Goal: Information Seeking & Learning: Compare options

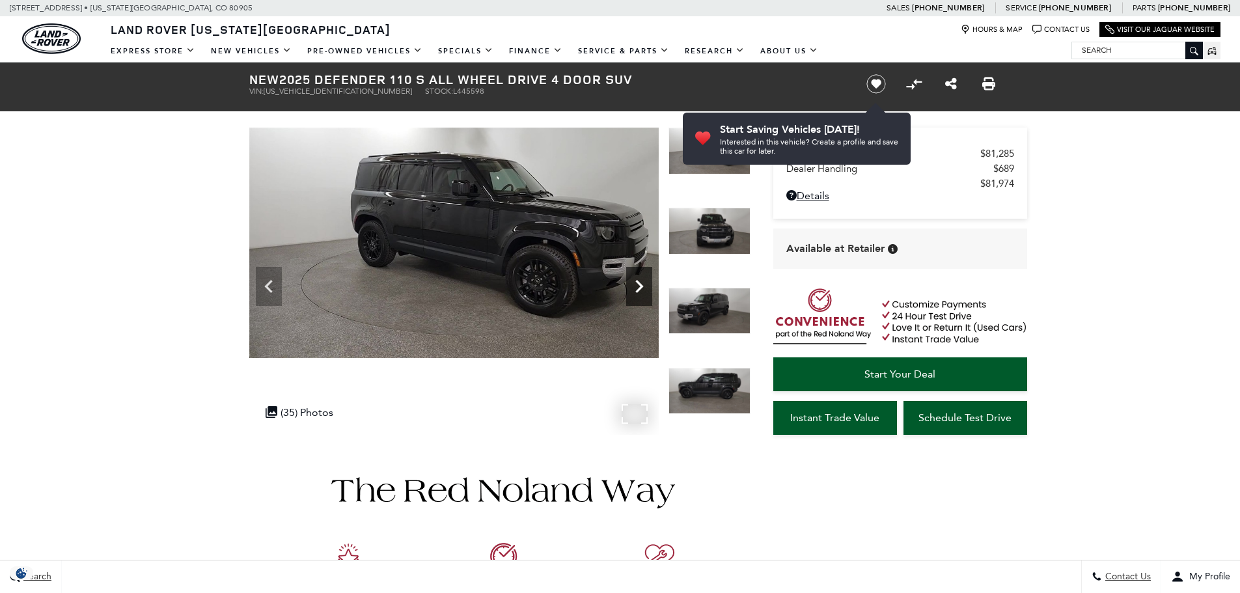
click at [635, 286] on icon "Next" at bounding box center [639, 286] width 26 height 26
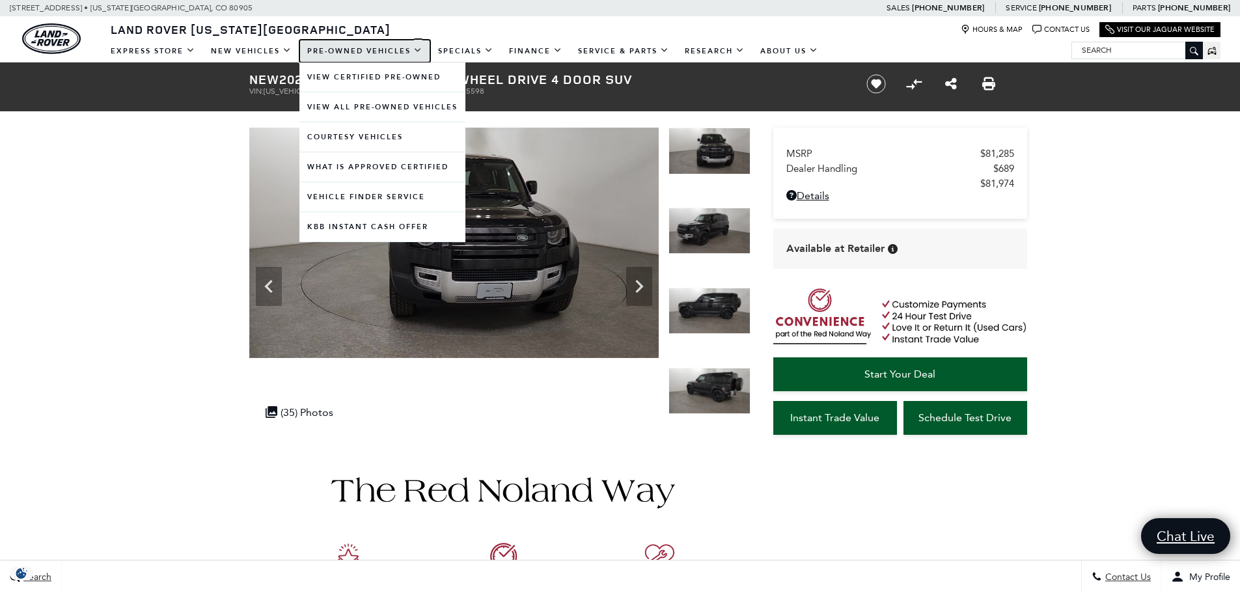
click at [389, 49] on link "Pre-Owned Vehicles" at bounding box center [364, 51] width 131 height 23
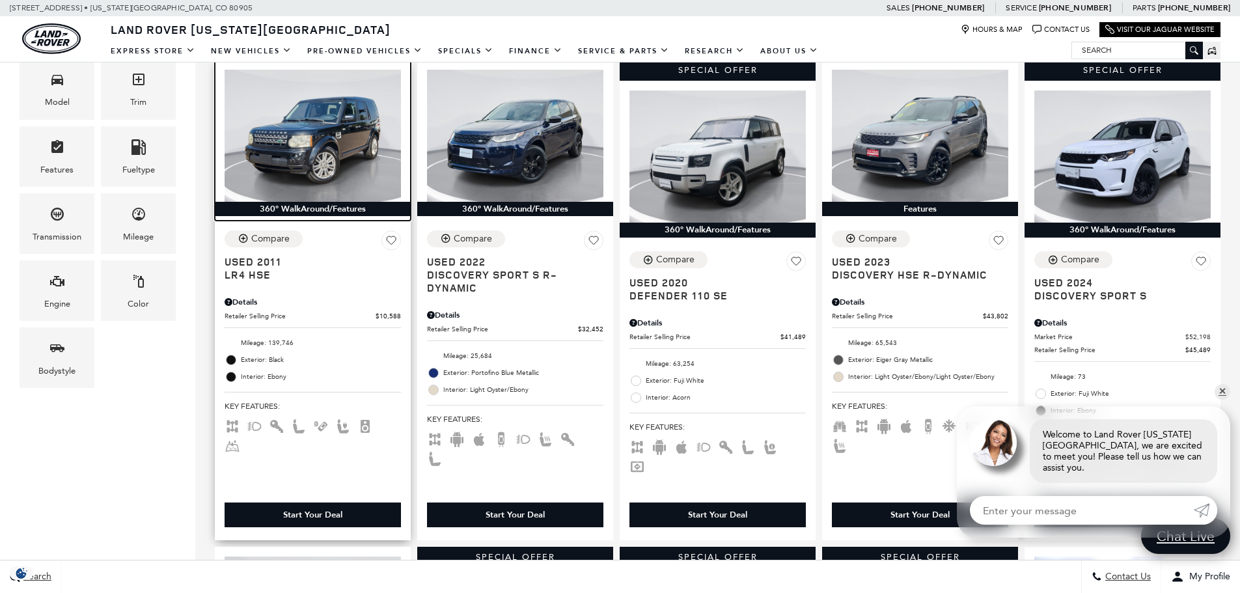
click at [339, 121] on img at bounding box center [313, 136] width 176 height 132
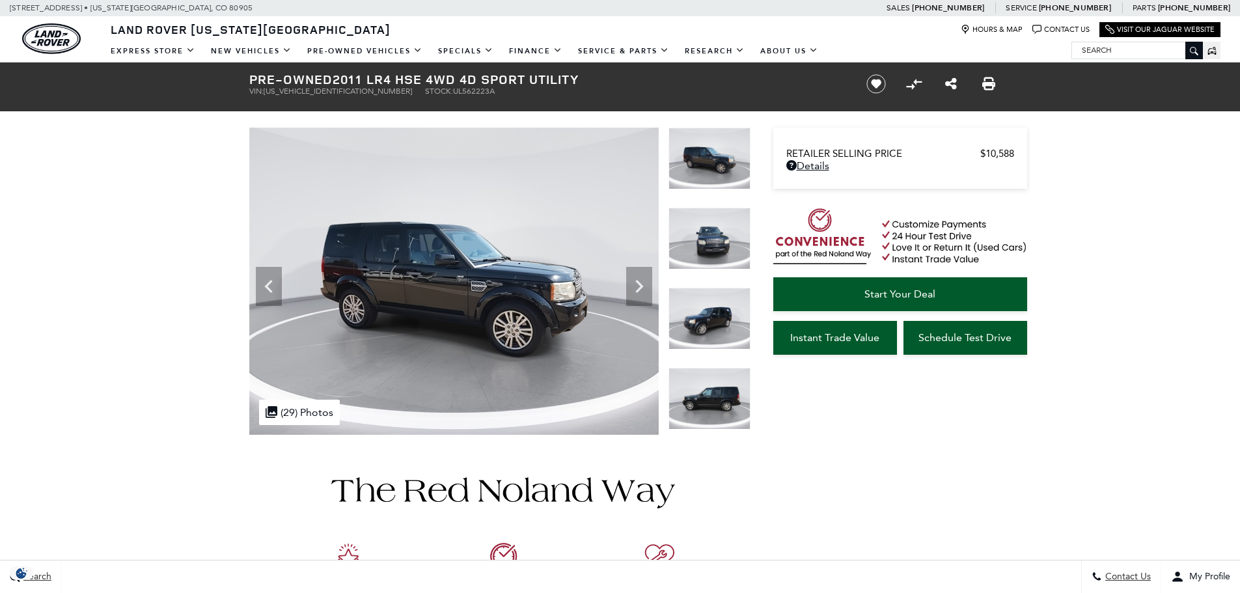
click at [638, 284] on icon "Next" at bounding box center [639, 286] width 8 height 13
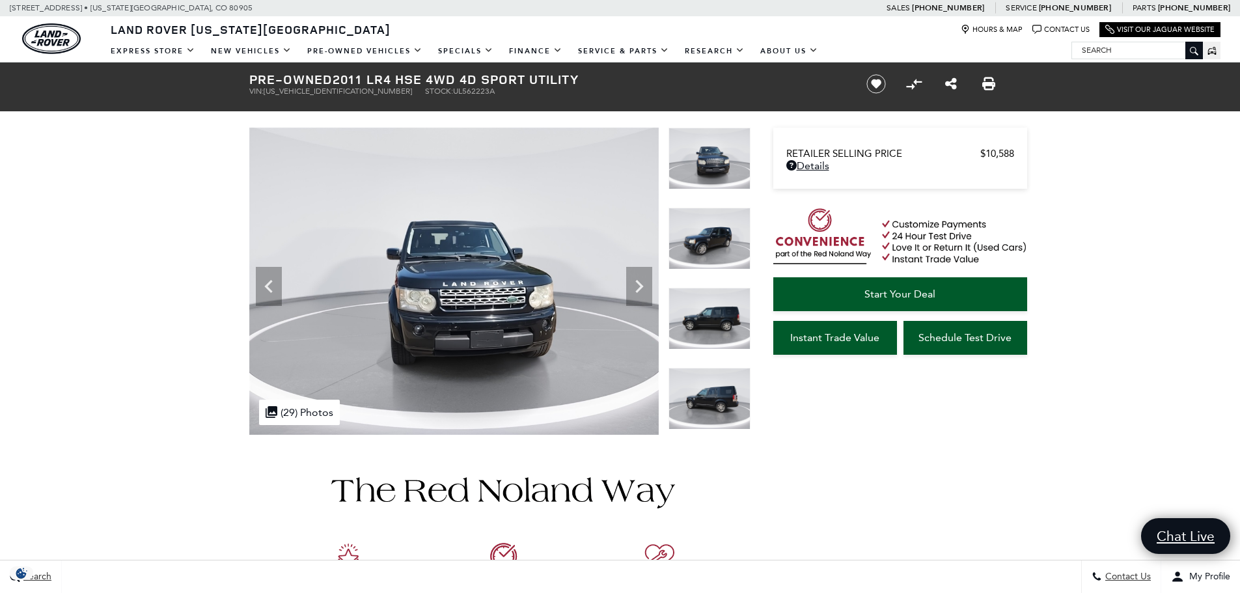
click at [638, 284] on icon "Next" at bounding box center [639, 286] width 8 height 13
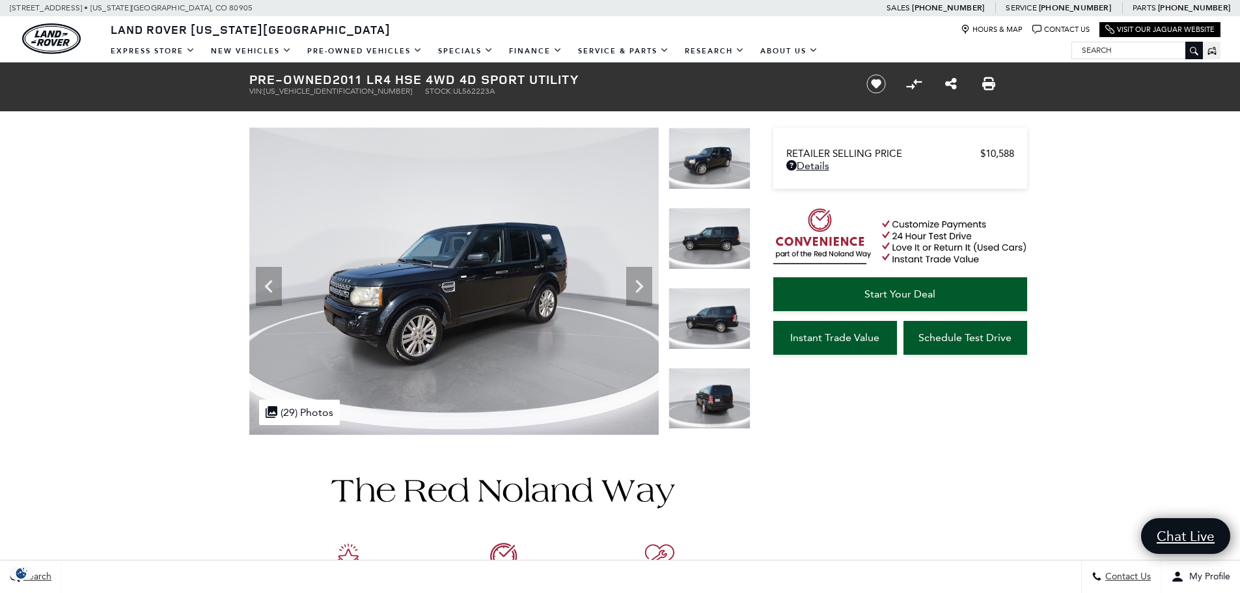
click at [638, 284] on icon "Next" at bounding box center [639, 286] width 8 height 13
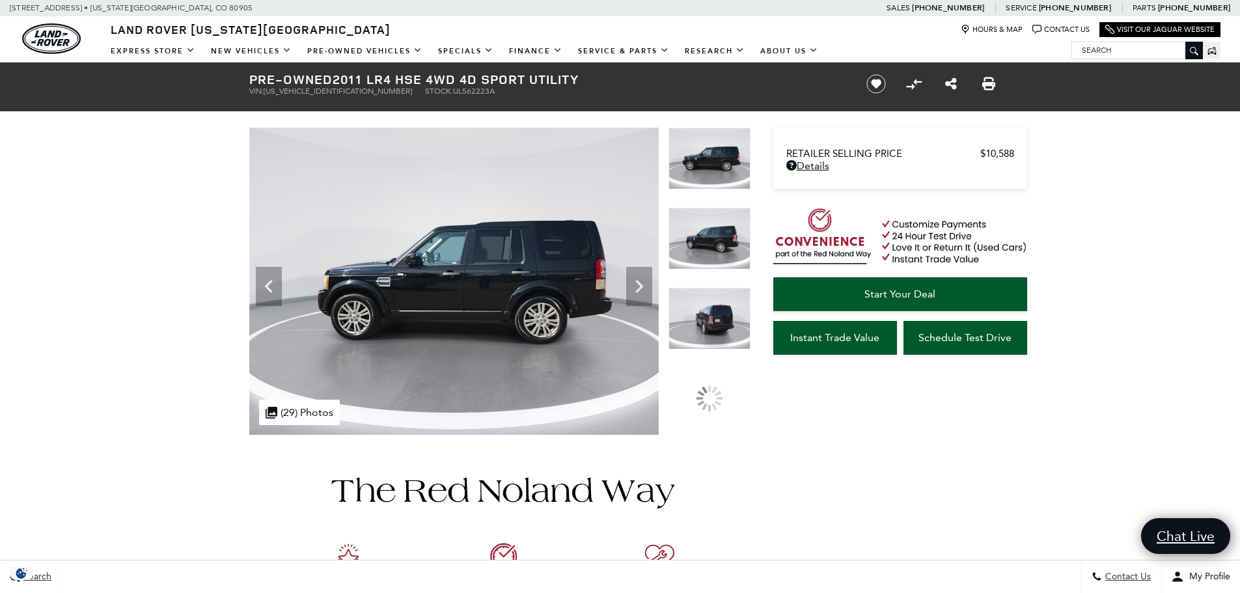
click at [638, 284] on icon "Next" at bounding box center [639, 286] width 8 height 13
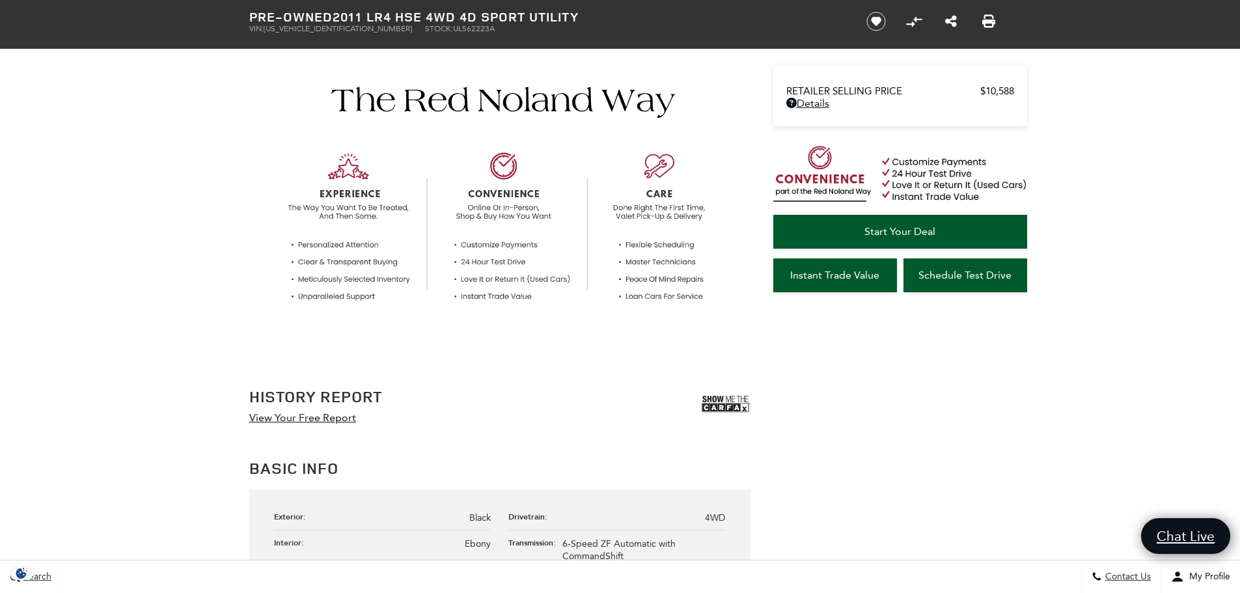
scroll to position [586, 0]
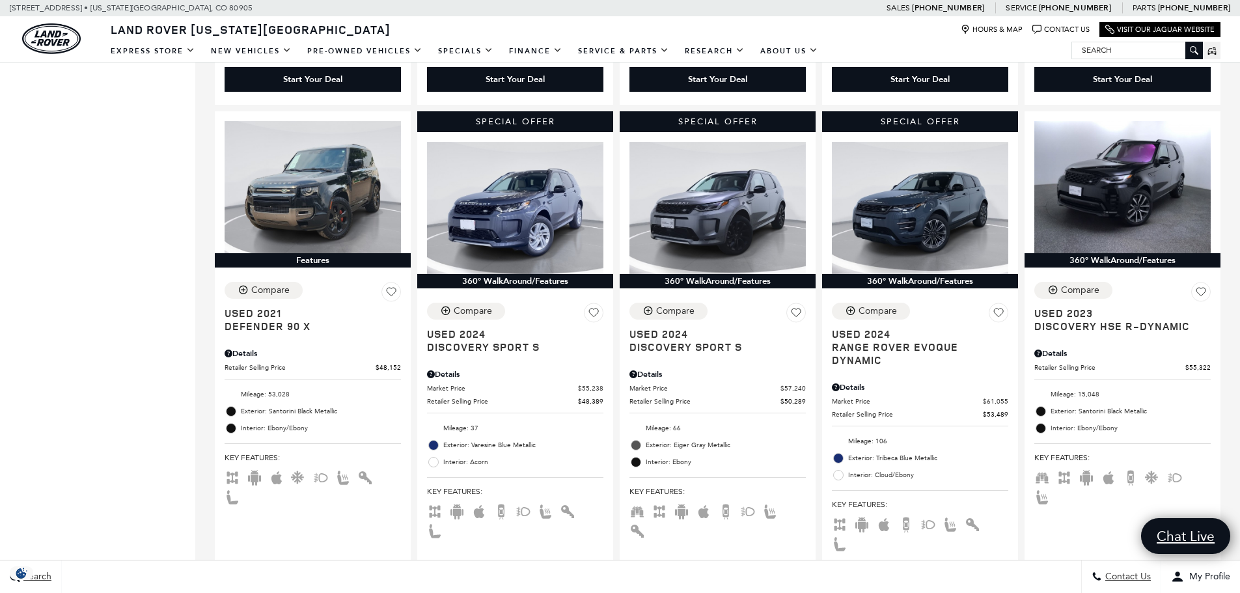
scroll to position [781, 0]
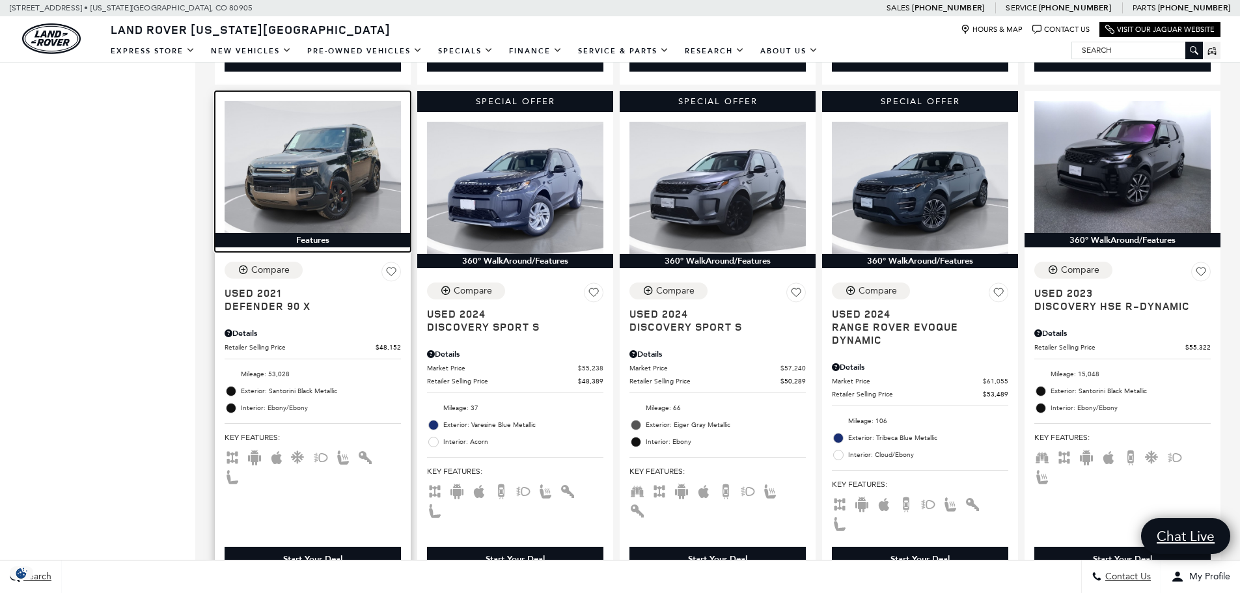
click at [298, 143] on img at bounding box center [313, 167] width 176 height 132
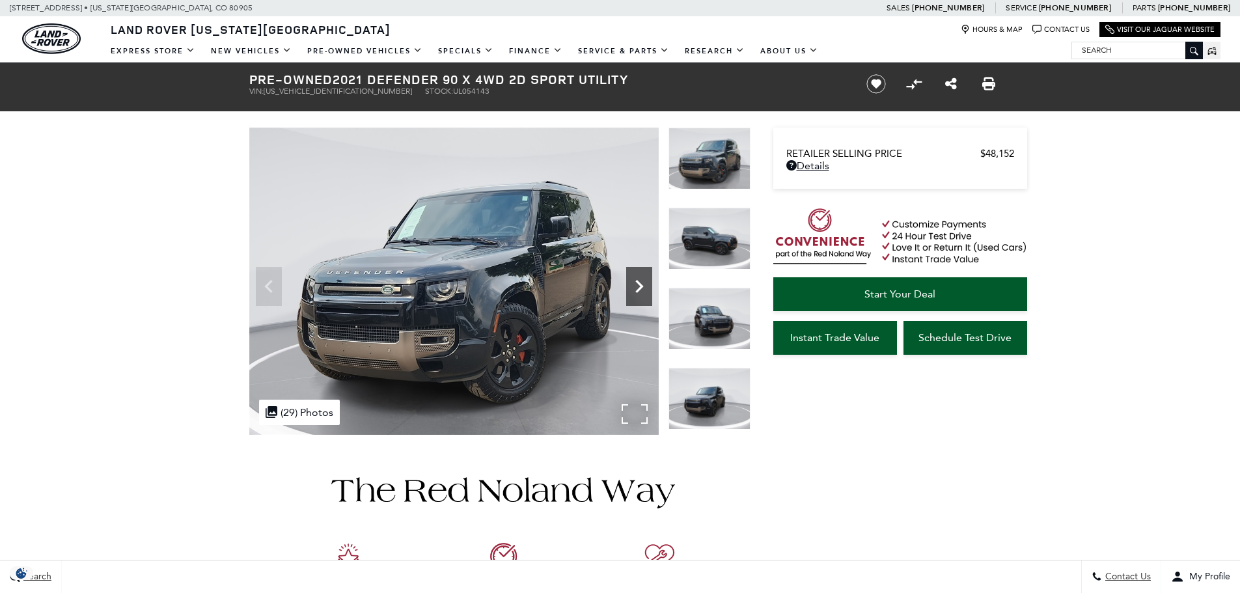
click at [639, 283] on icon "Next" at bounding box center [639, 286] width 8 height 13
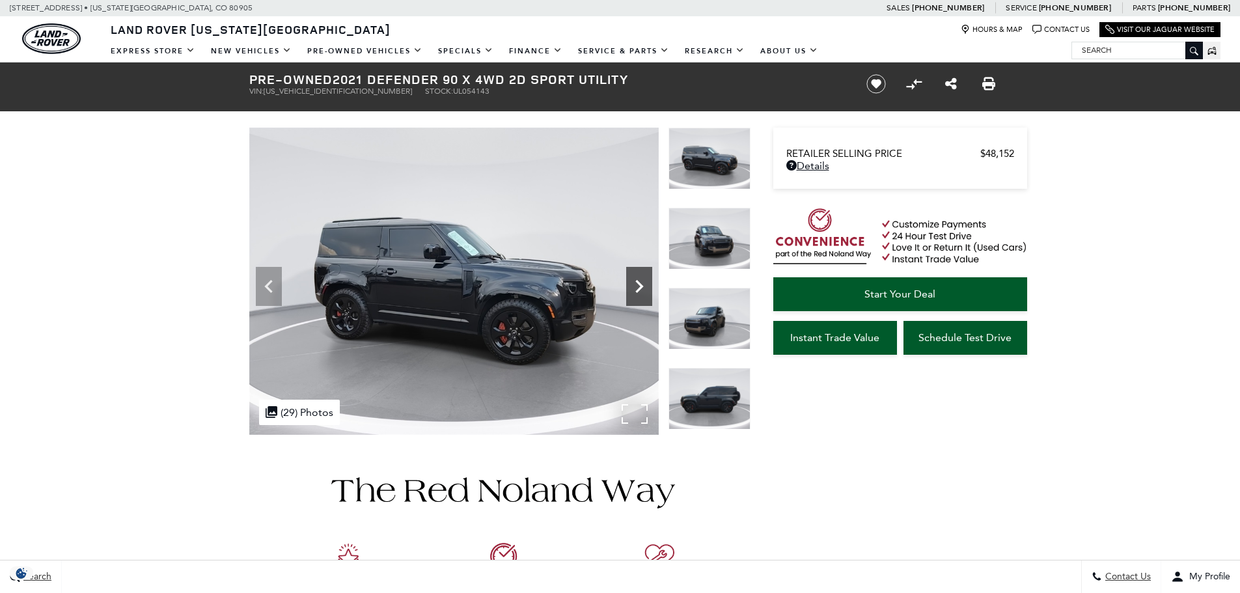
click at [639, 283] on icon "Next" at bounding box center [639, 286] width 8 height 13
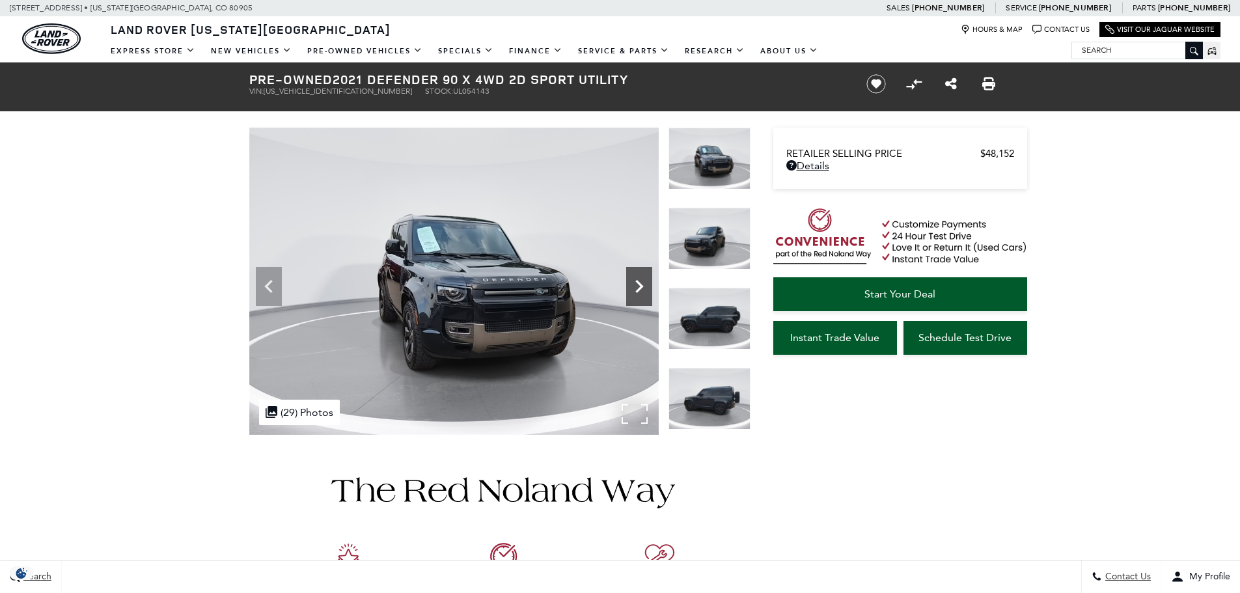
click at [639, 283] on icon "Next" at bounding box center [639, 286] width 8 height 13
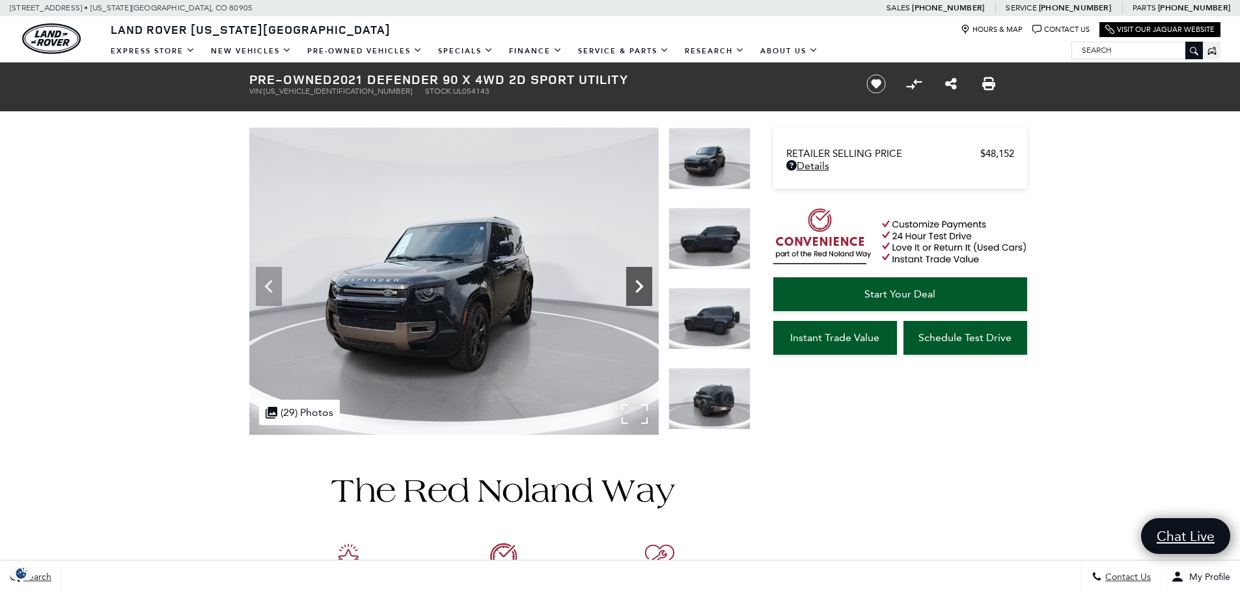
click at [639, 283] on icon "Next" at bounding box center [639, 286] width 8 height 13
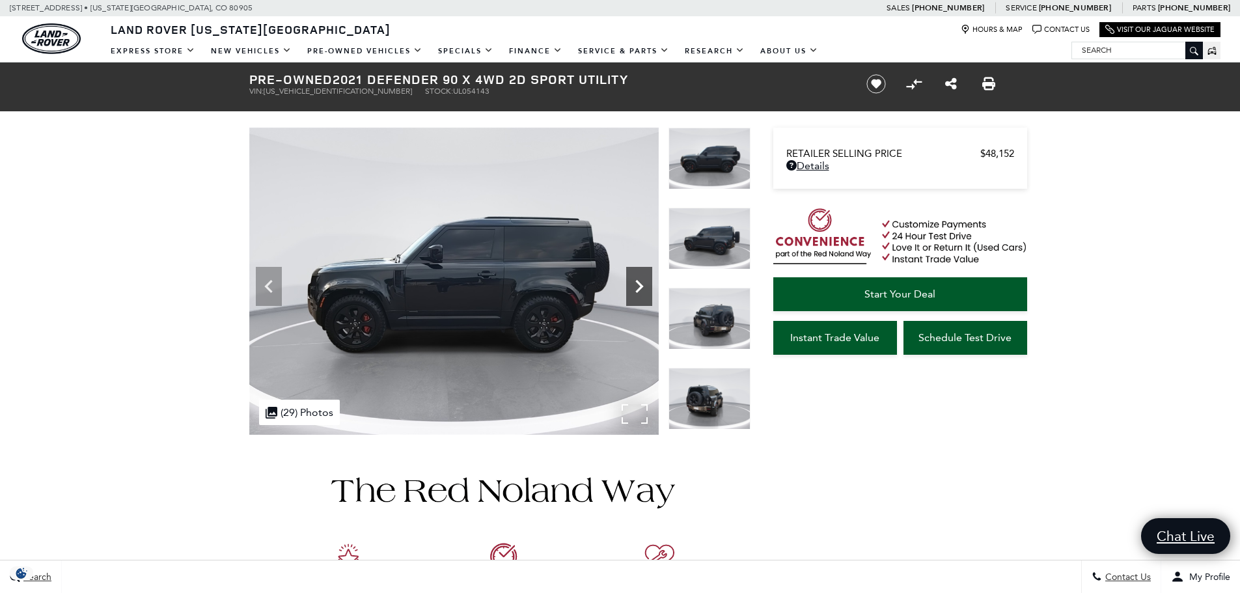
click at [639, 283] on icon "Next" at bounding box center [639, 286] width 8 height 13
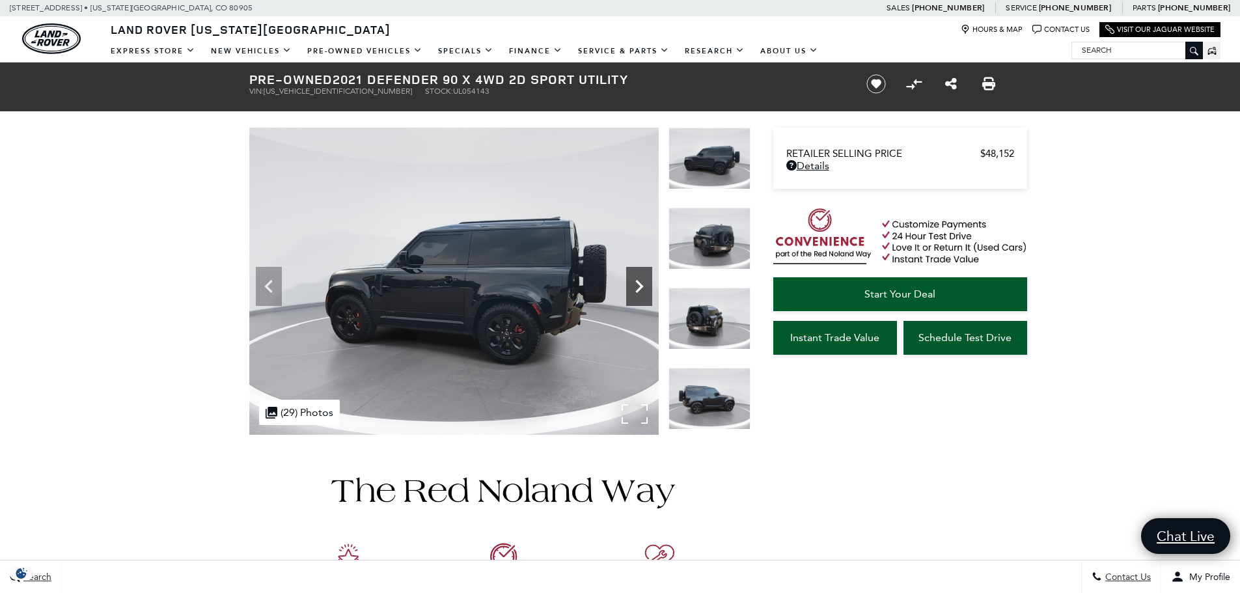
click at [639, 283] on icon "Next" at bounding box center [639, 286] width 8 height 13
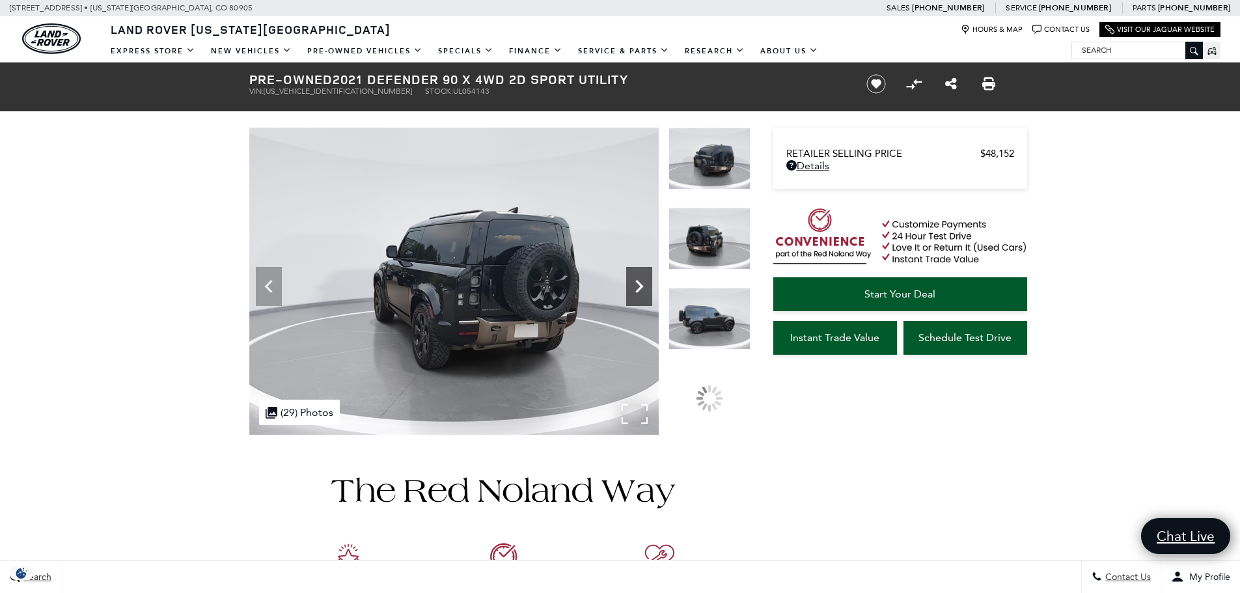
click at [639, 283] on icon "Next" at bounding box center [639, 286] width 8 height 13
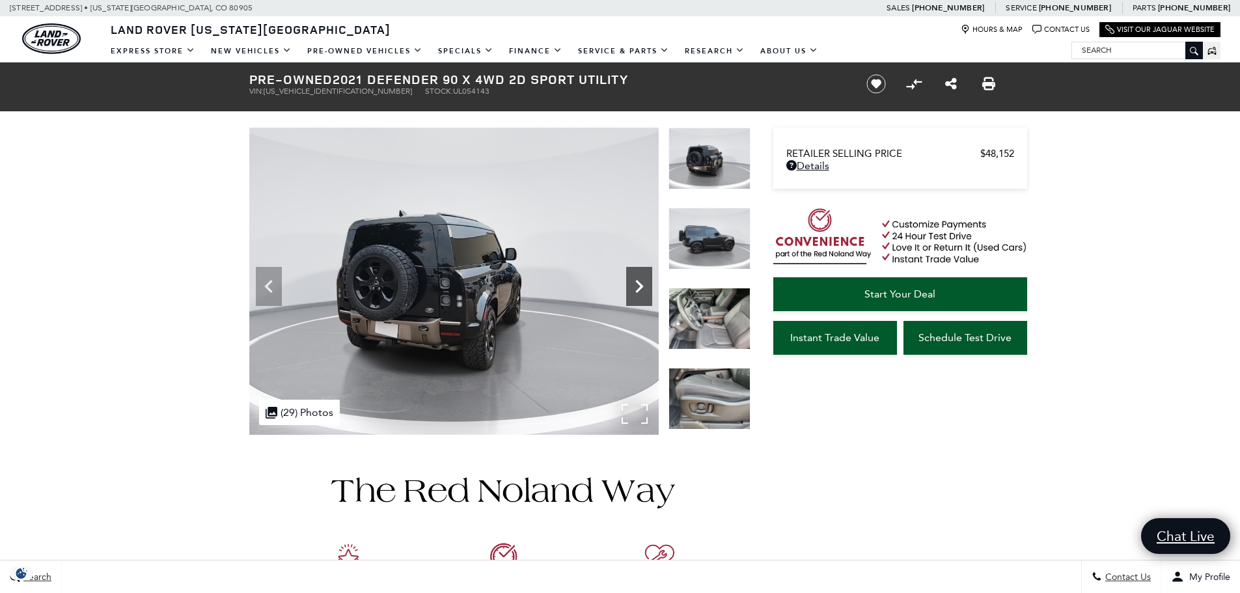
click at [639, 283] on icon "Next" at bounding box center [639, 286] width 8 height 13
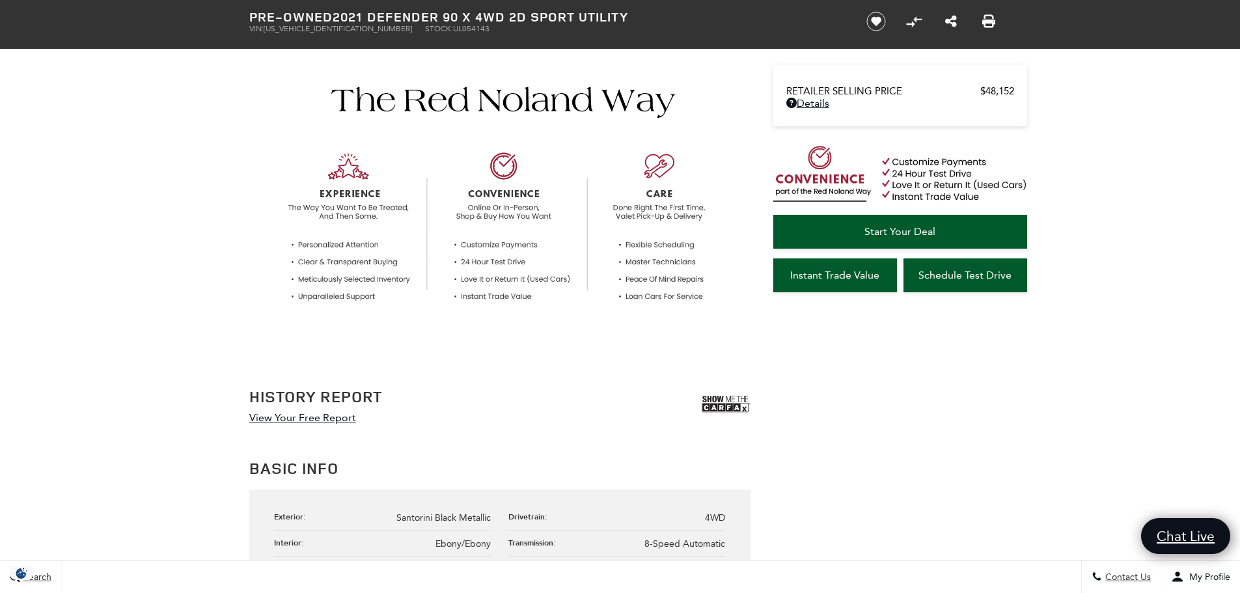
scroll to position [521, 0]
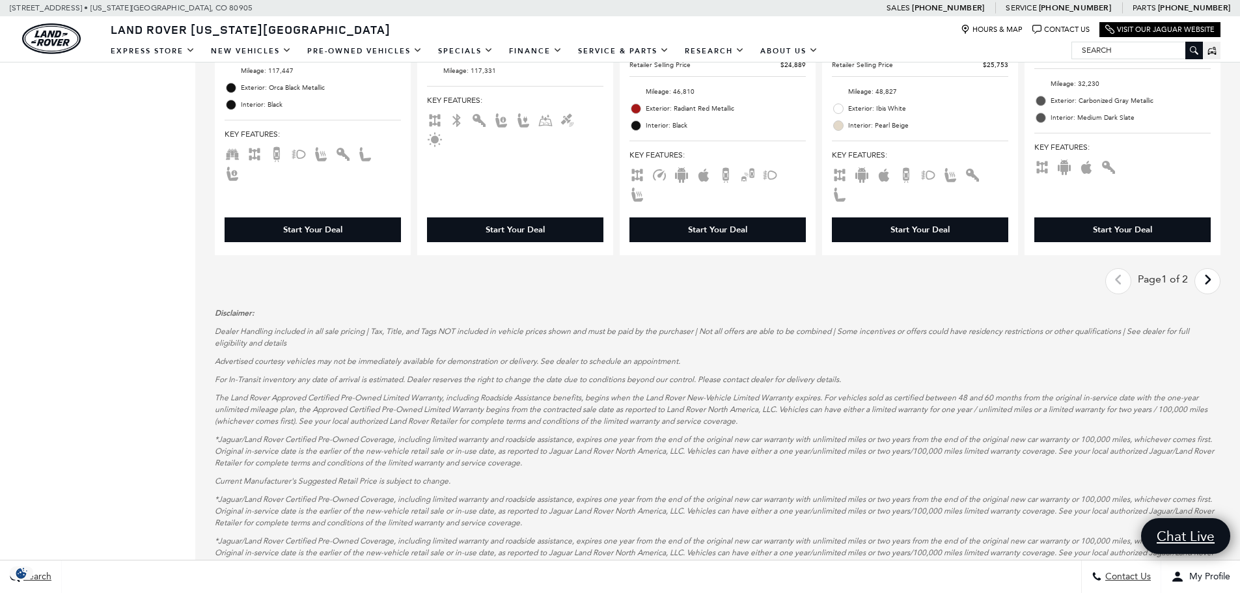
scroll to position [2083, 0]
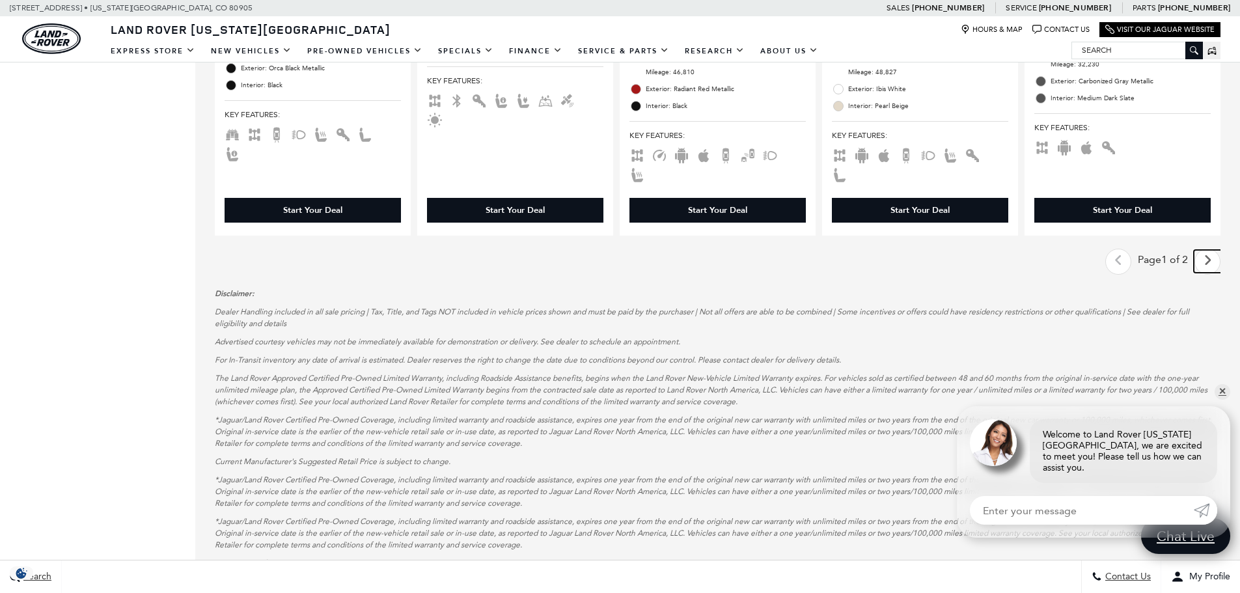
click at [1212, 250] on icon "next page" at bounding box center [1208, 260] width 8 height 21
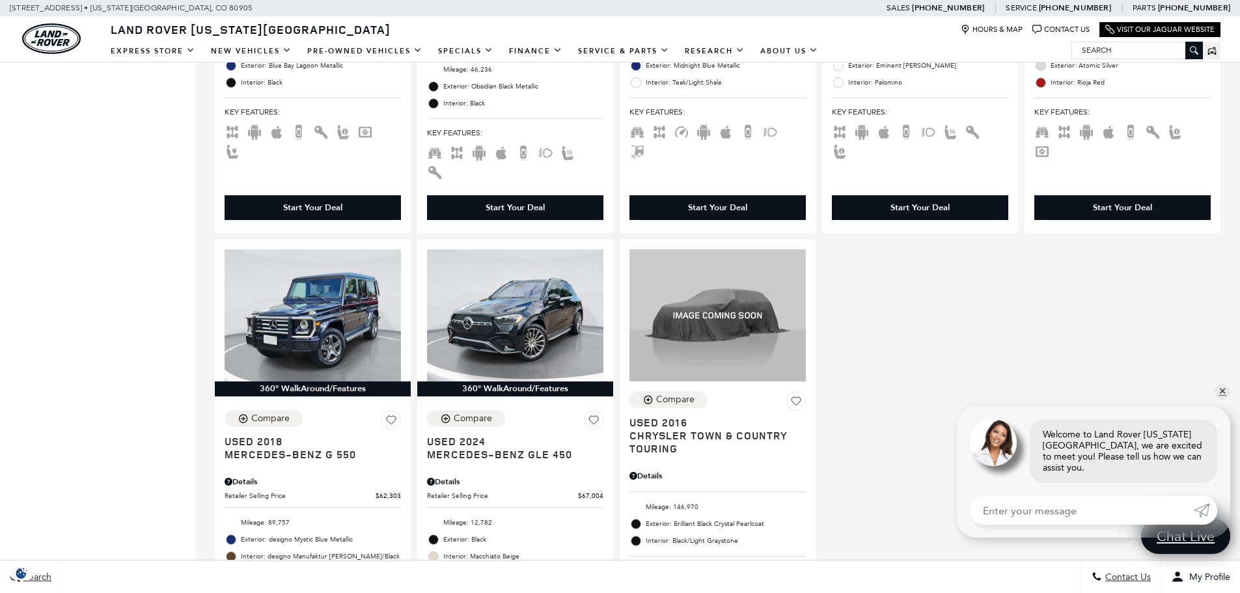
scroll to position [1172, 0]
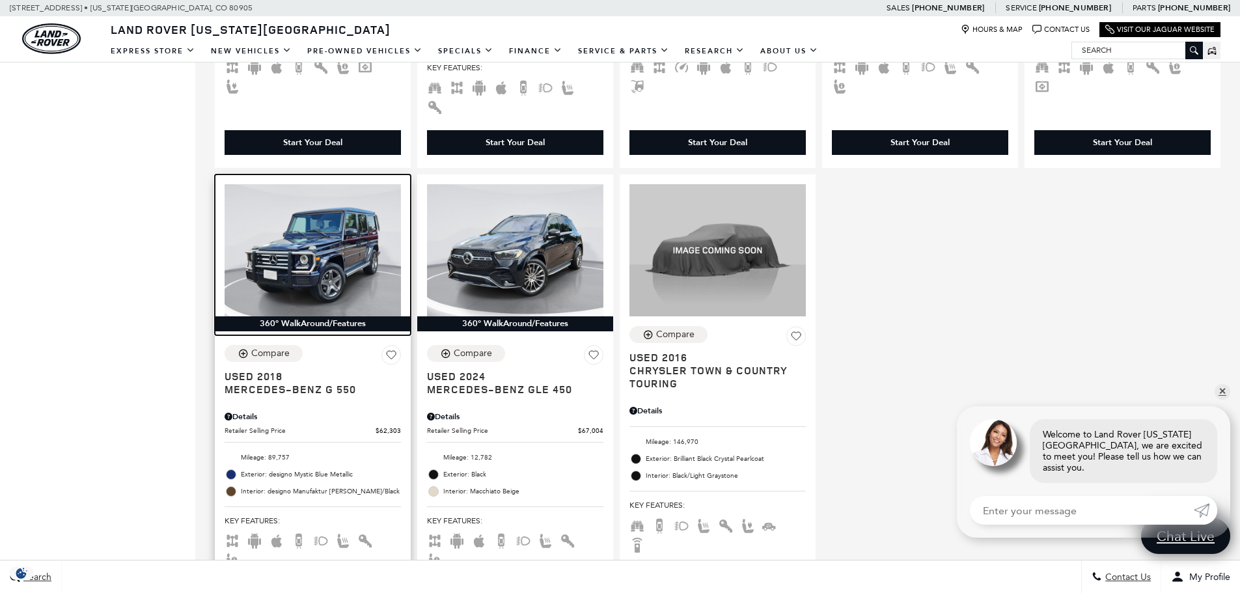
click at [346, 208] on img at bounding box center [313, 250] width 176 height 132
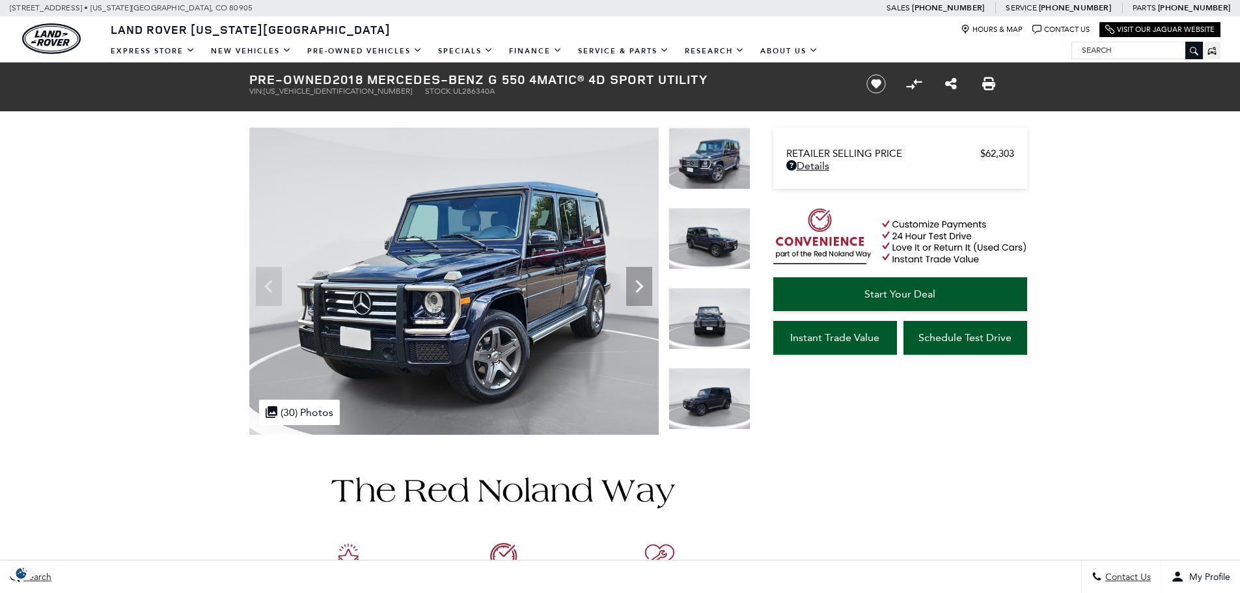
click at [635, 278] on icon "Next" at bounding box center [639, 286] width 26 height 26
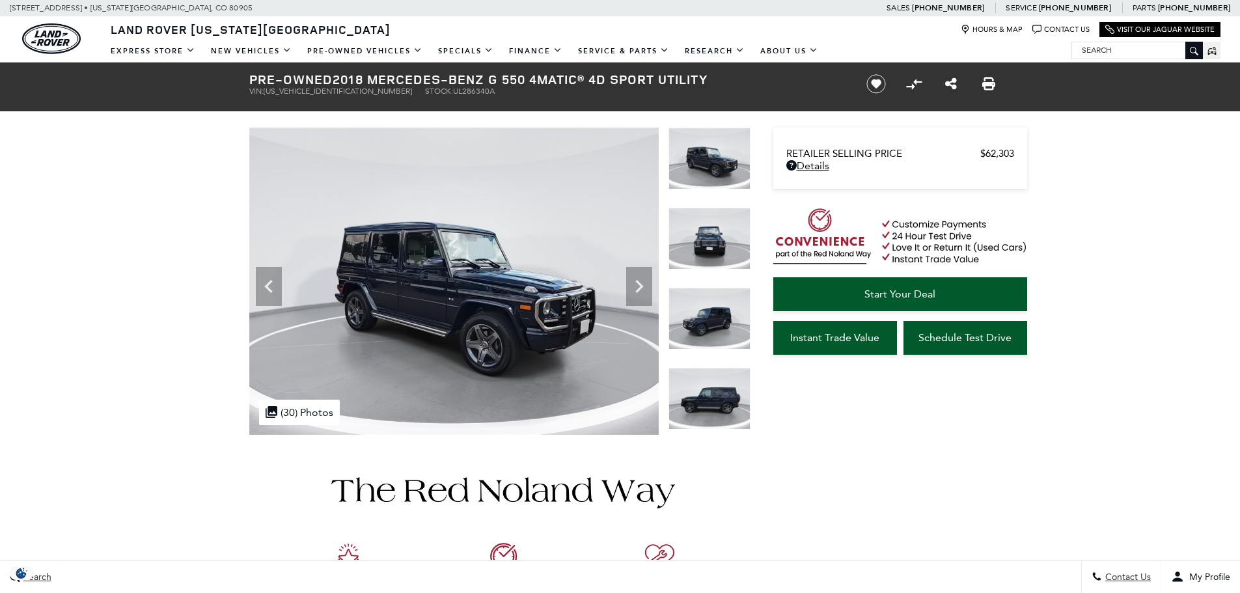
click at [635, 278] on icon "Next" at bounding box center [639, 286] width 26 height 26
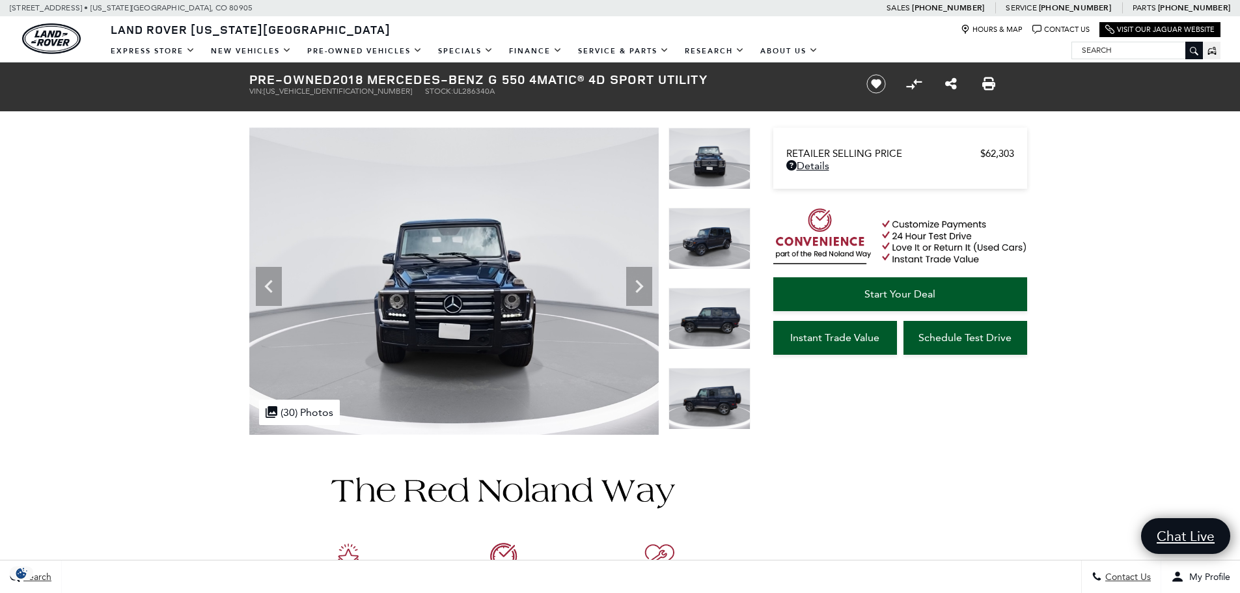
click at [635, 278] on icon "Next" at bounding box center [639, 286] width 26 height 26
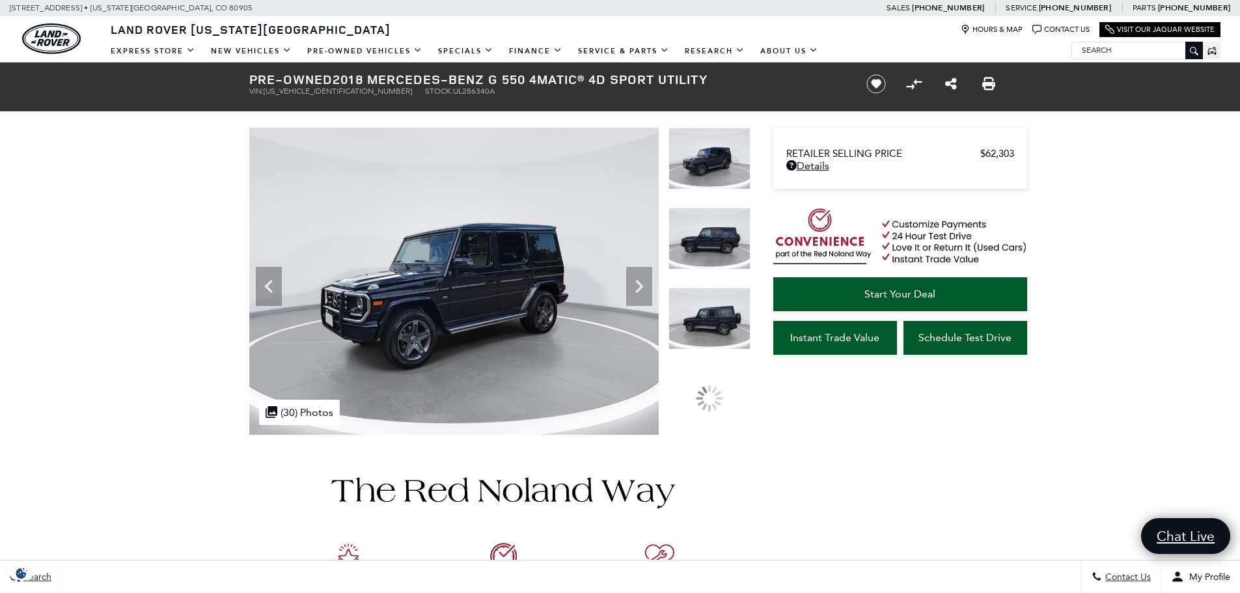
click at [635, 278] on icon "Next" at bounding box center [639, 286] width 26 height 26
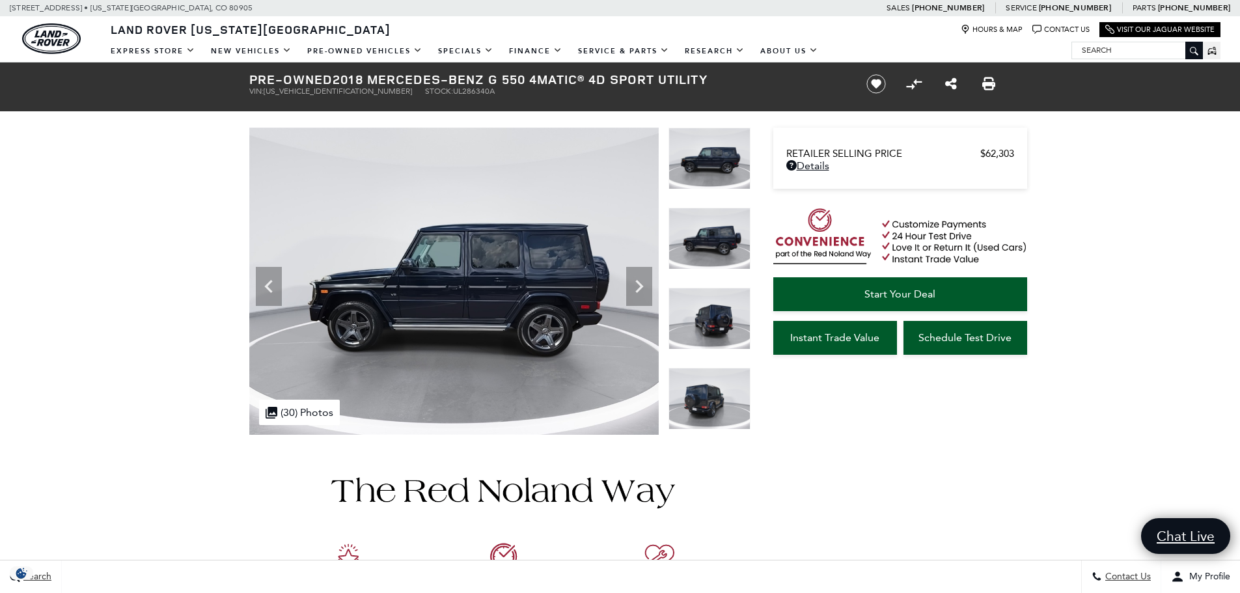
click at [630, 273] on icon "Next" at bounding box center [639, 286] width 26 height 26
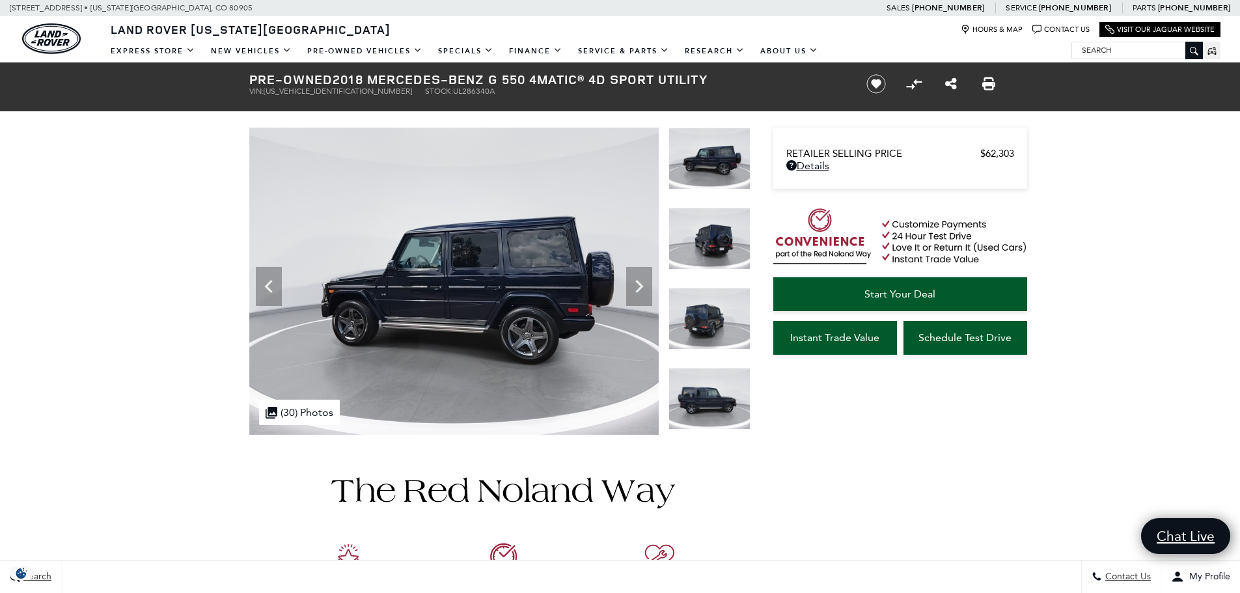
click at [630, 273] on icon "Next" at bounding box center [639, 286] width 26 height 26
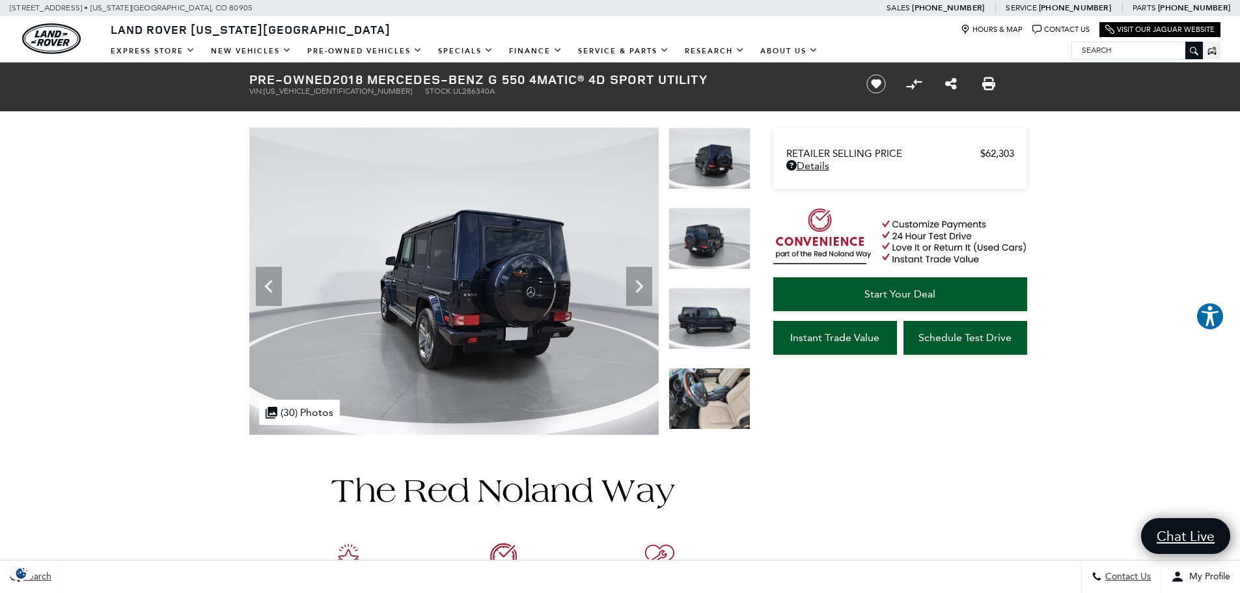
click at [630, 273] on icon "Next" at bounding box center [639, 286] width 26 height 26
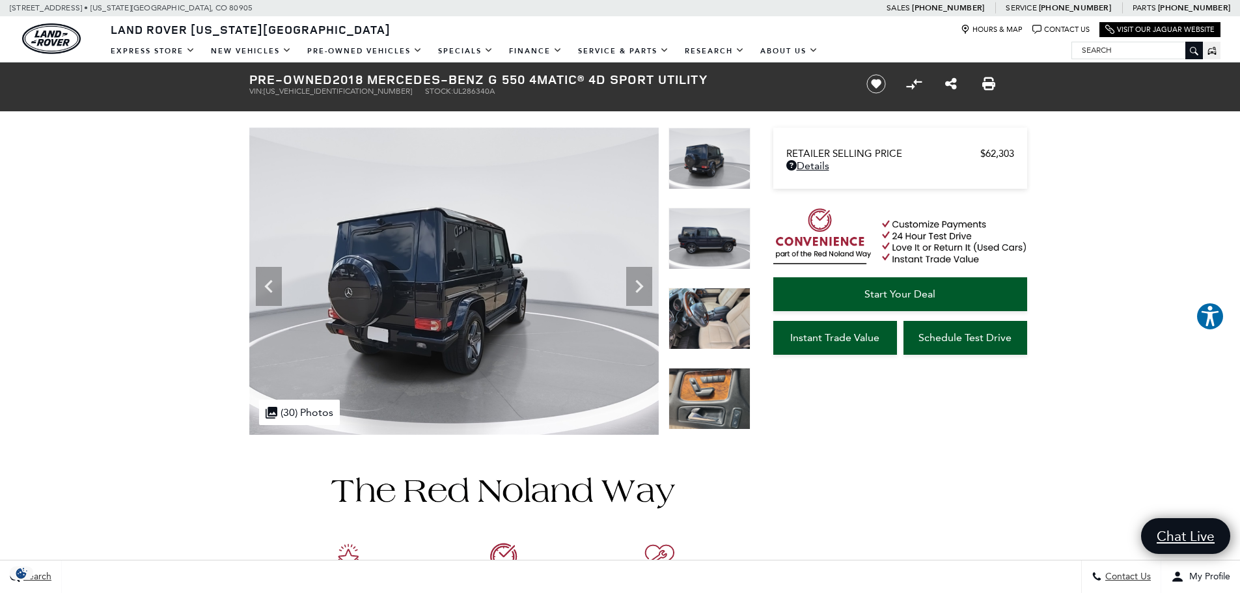
click at [630, 273] on icon "Next" at bounding box center [639, 286] width 26 height 26
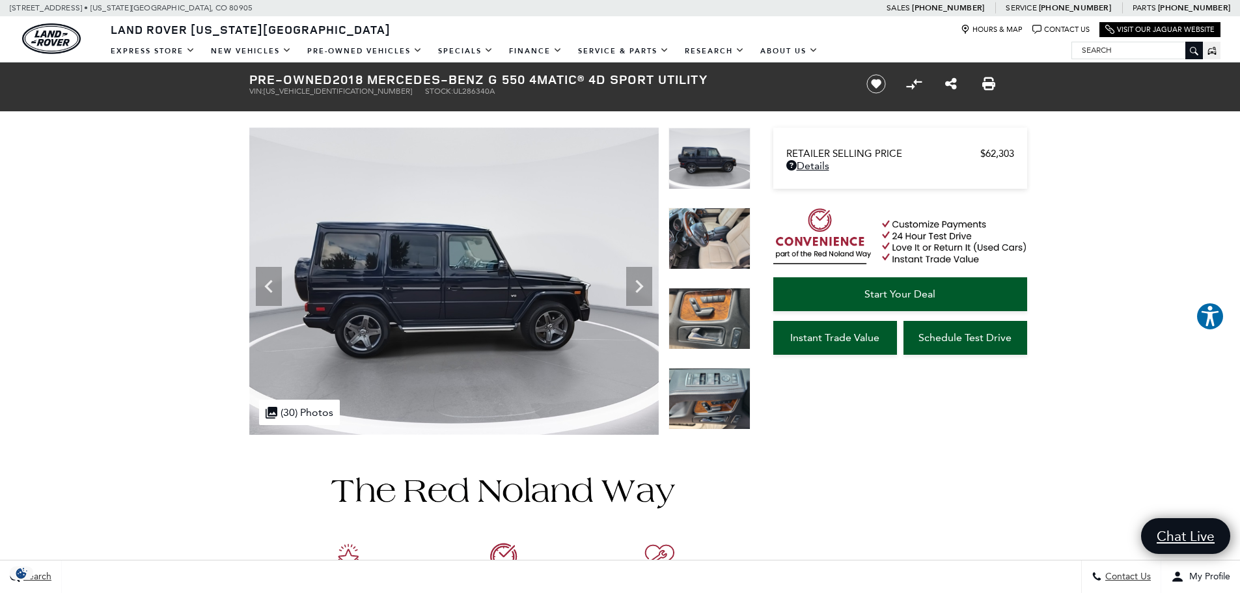
click at [630, 273] on icon "Next" at bounding box center [639, 286] width 26 height 26
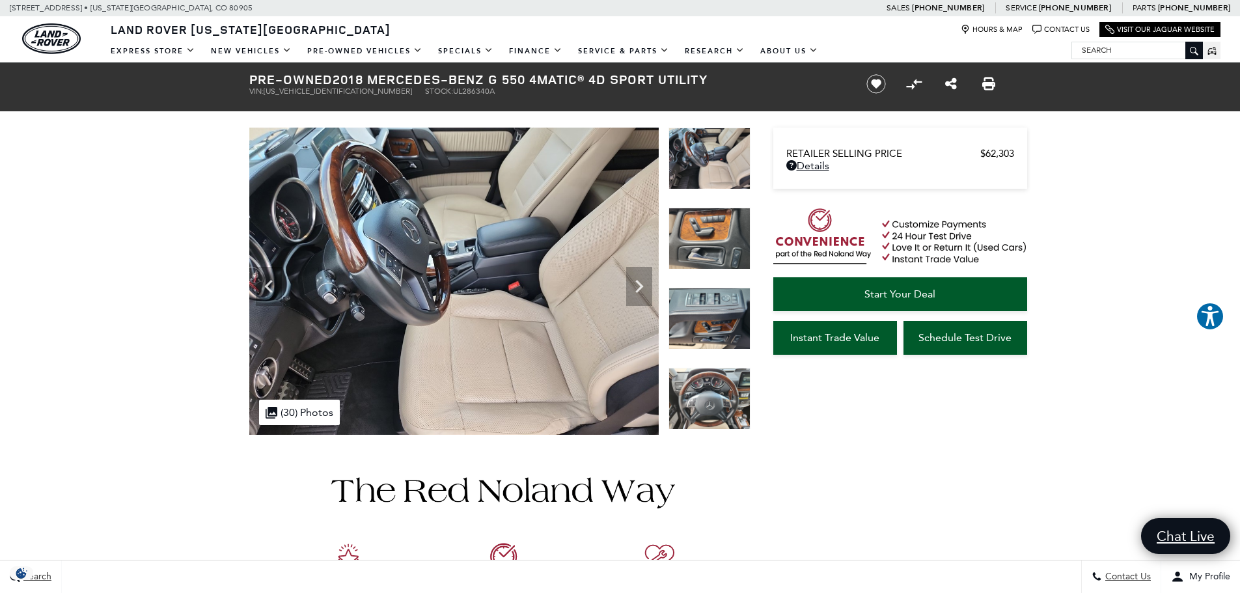
click at [630, 273] on icon "Next" at bounding box center [639, 286] width 26 height 26
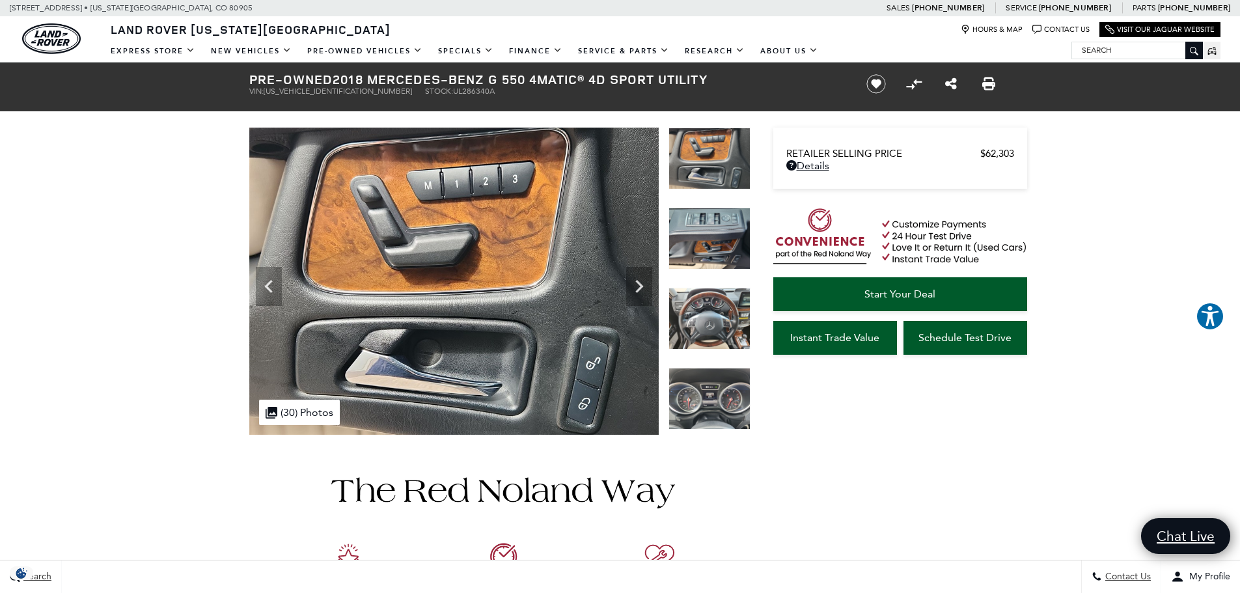
click at [630, 273] on icon "Next" at bounding box center [639, 286] width 26 height 26
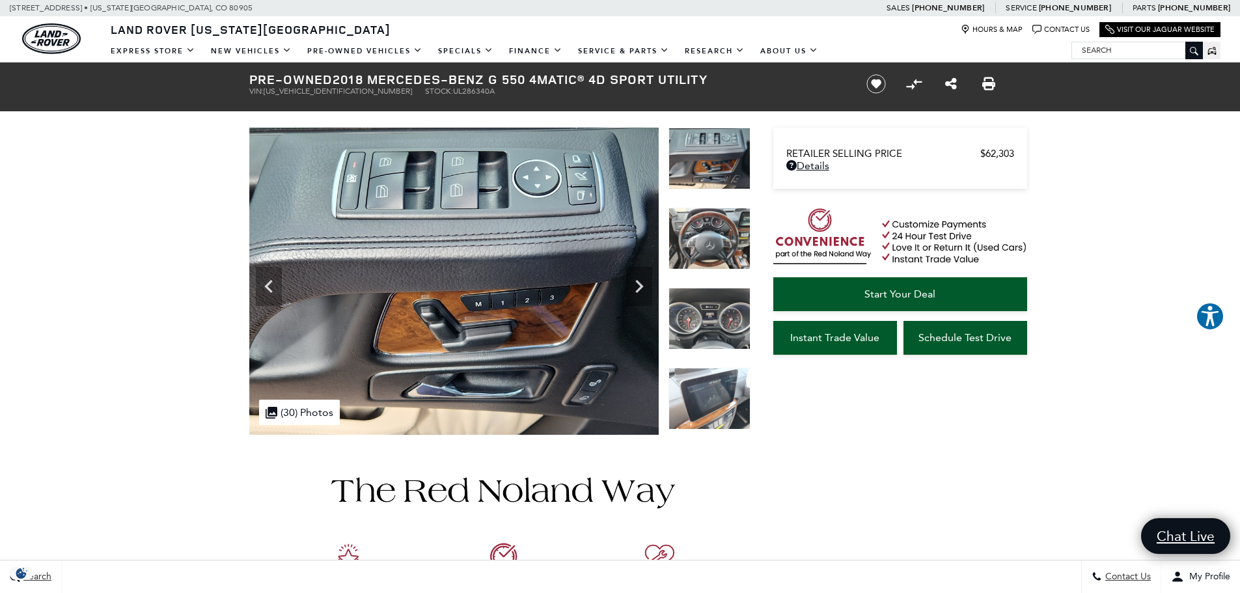
click at [630, 273] on icon "Next" at bounding box center [639, 286] width 26 height 26
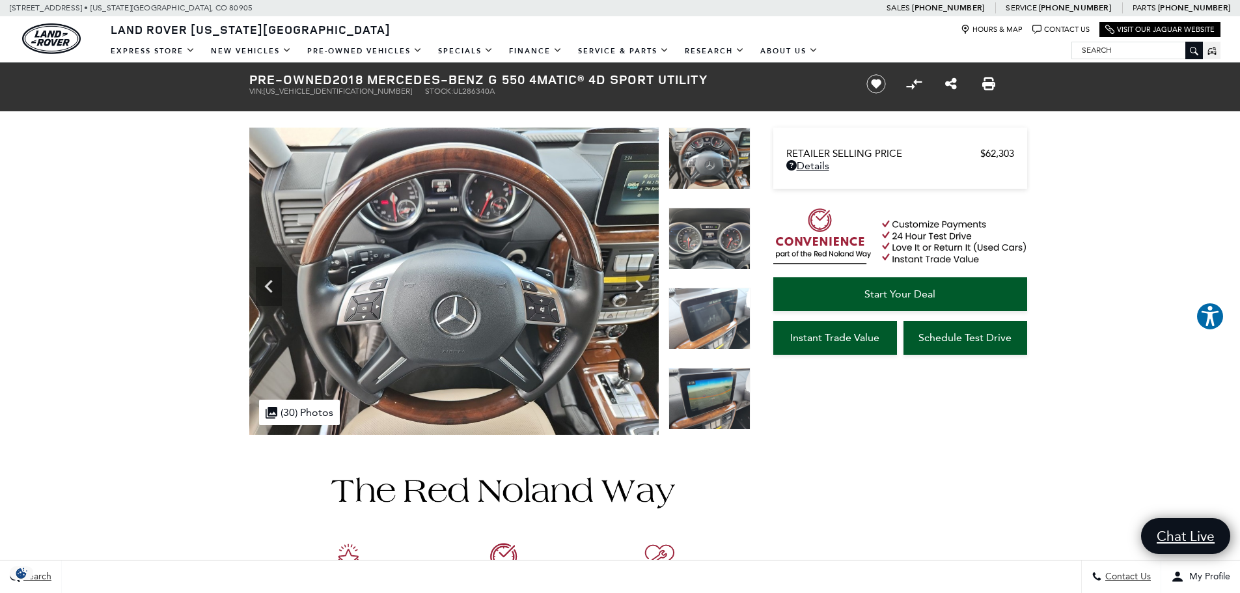
click at [630, 273] on icon "Next" at bounding box center [639, 286] width 26 height 26
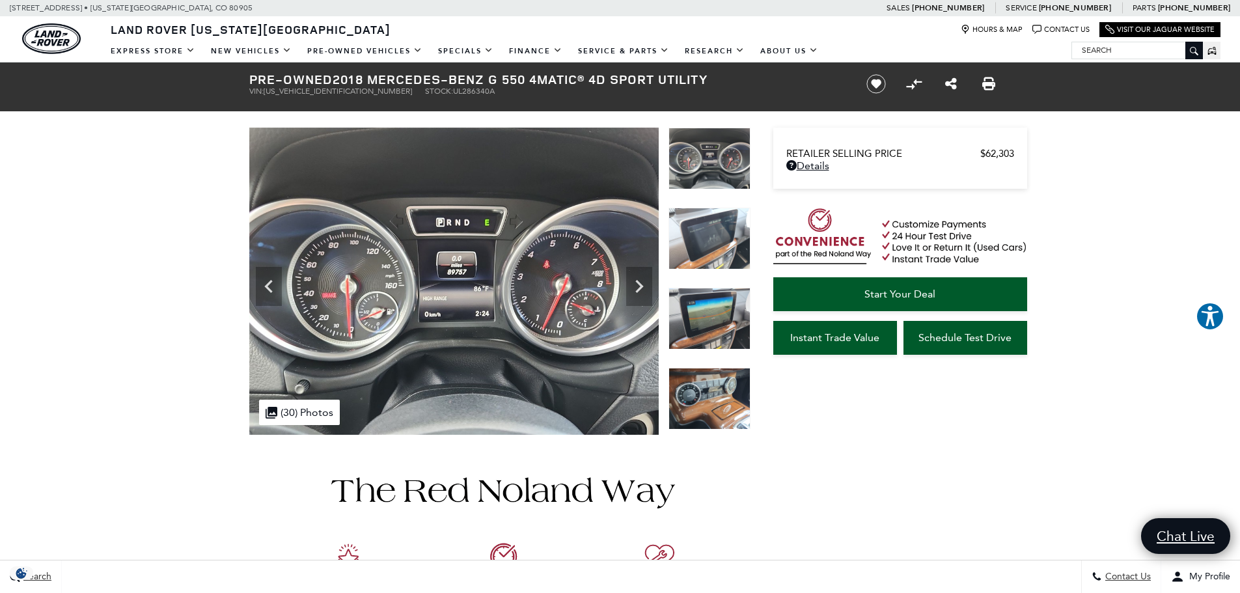
click at [630, 273] on icon "Next" at bounding box center [639, 286] width 26 height 26
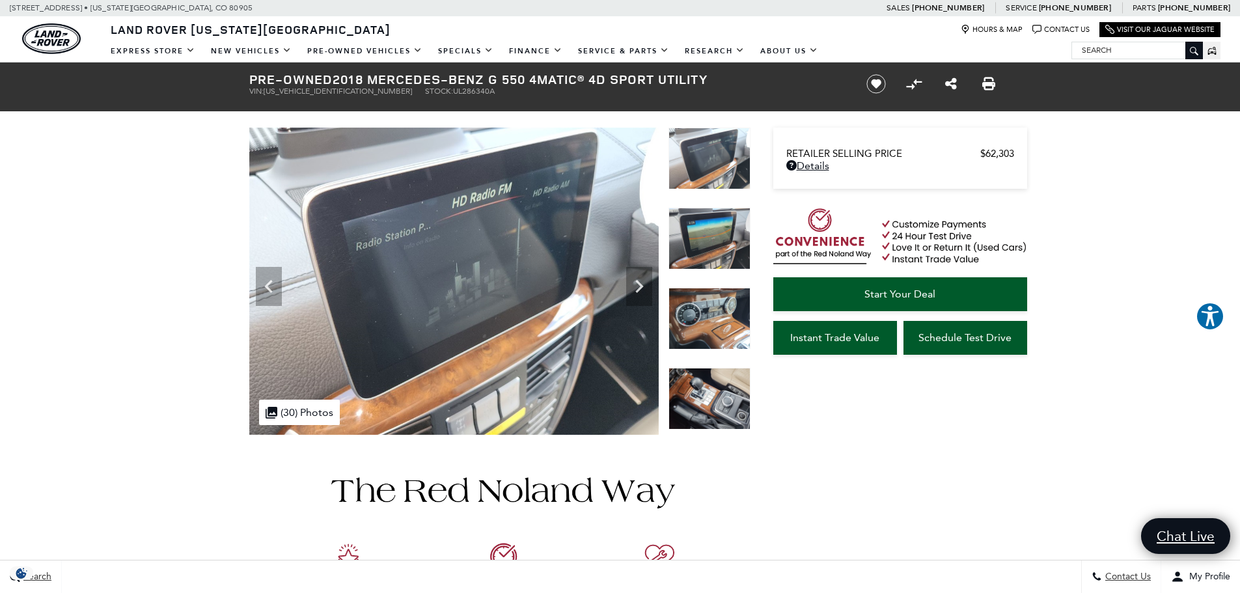
click at [630, 273] on icon "Next" at bounding box center [639, 286] width 26 height 26
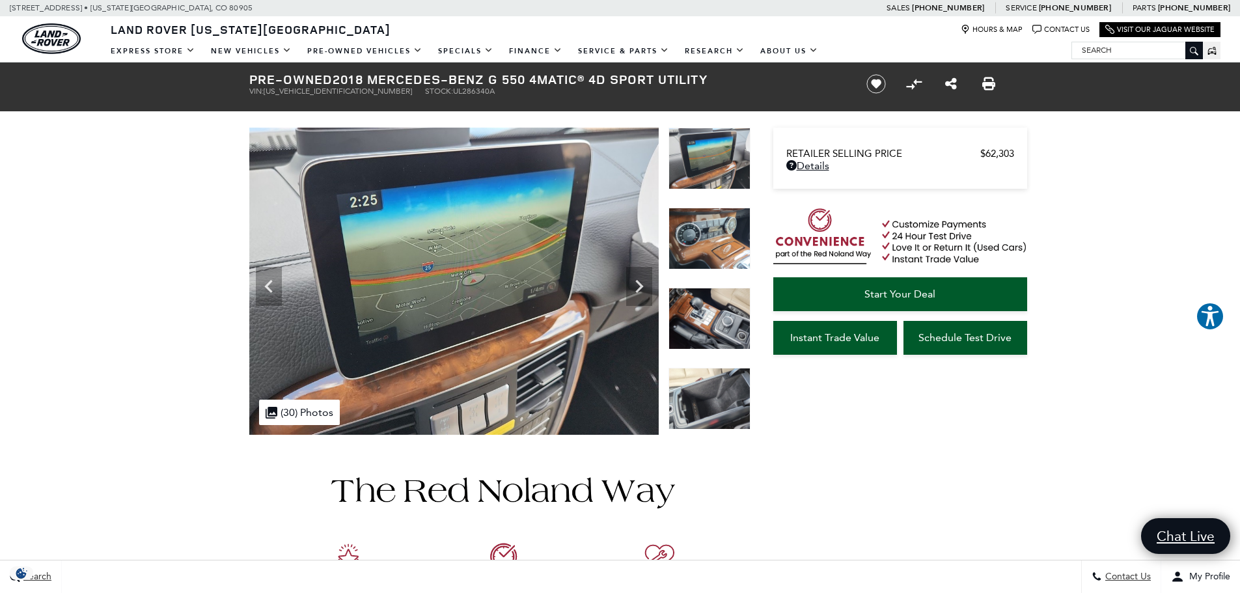
click at [630, 273] on icon "Next" at bounding box center [639, 286] width 26 height 26
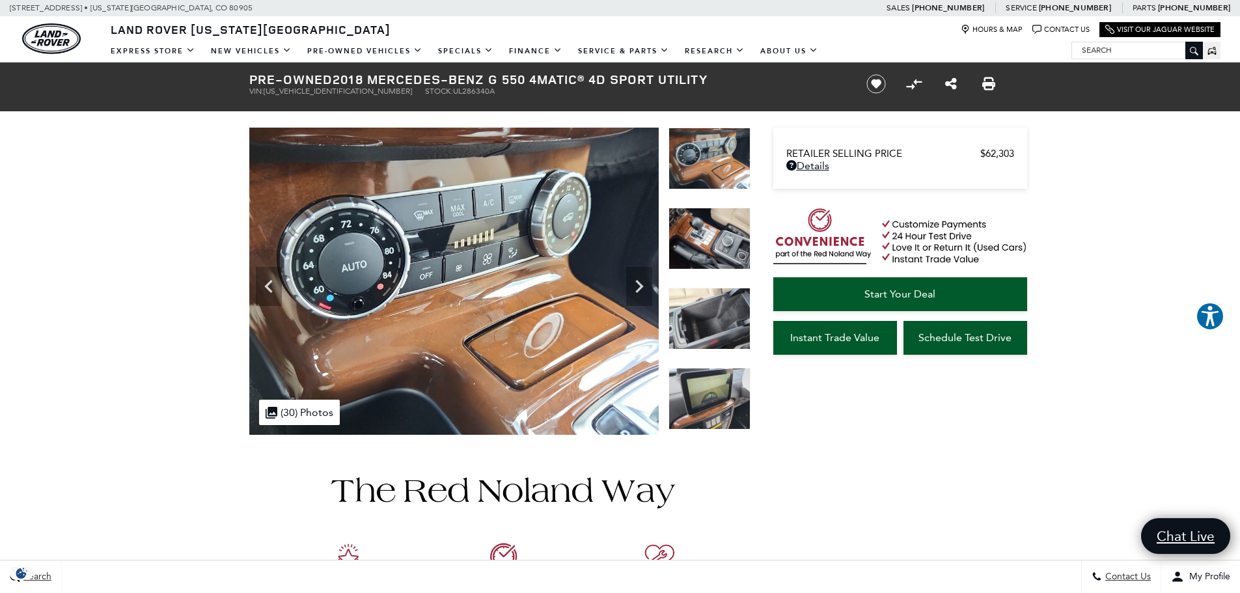
click at [630, 273] on icon "Next" at bounding box center [639, 286] width 26 height 26
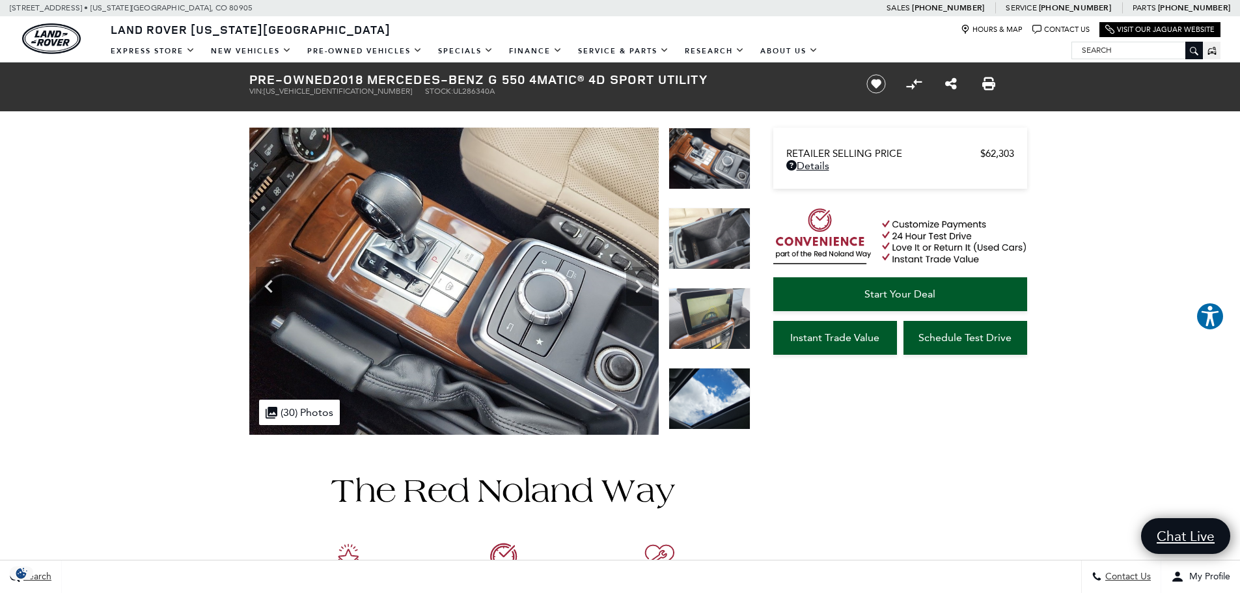
click at [630, 273] on icon "Next" at bounding box center [639, 286] width 26 height 26
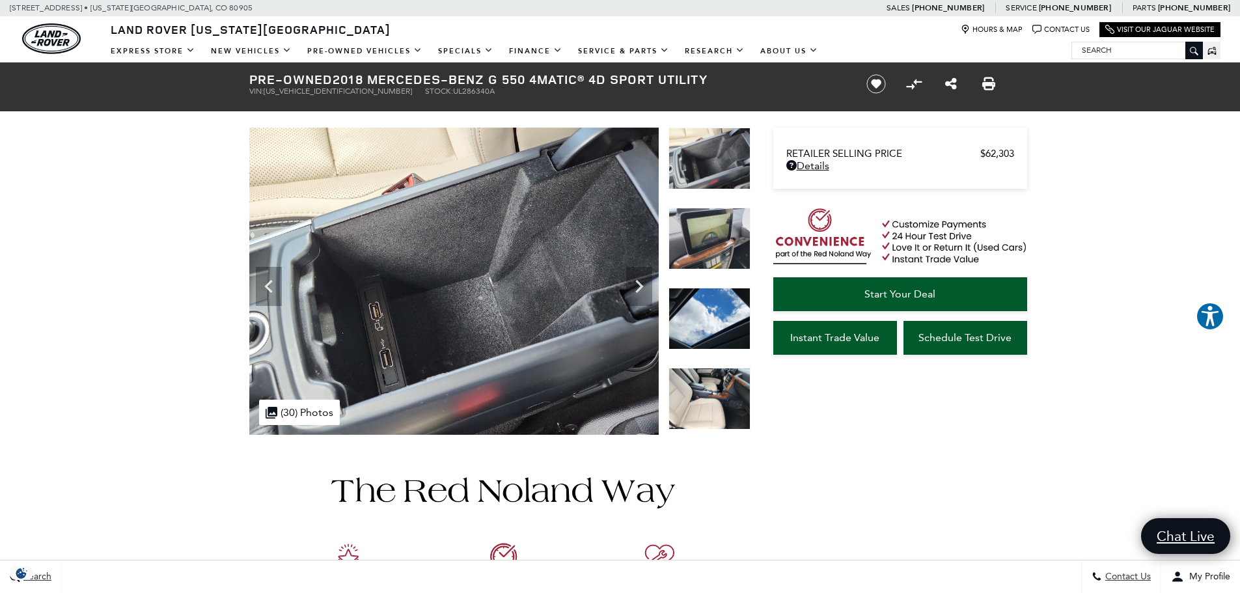
click at [630, 273] on icon "Next" at bounding box center [639, 286] width 26 height 26
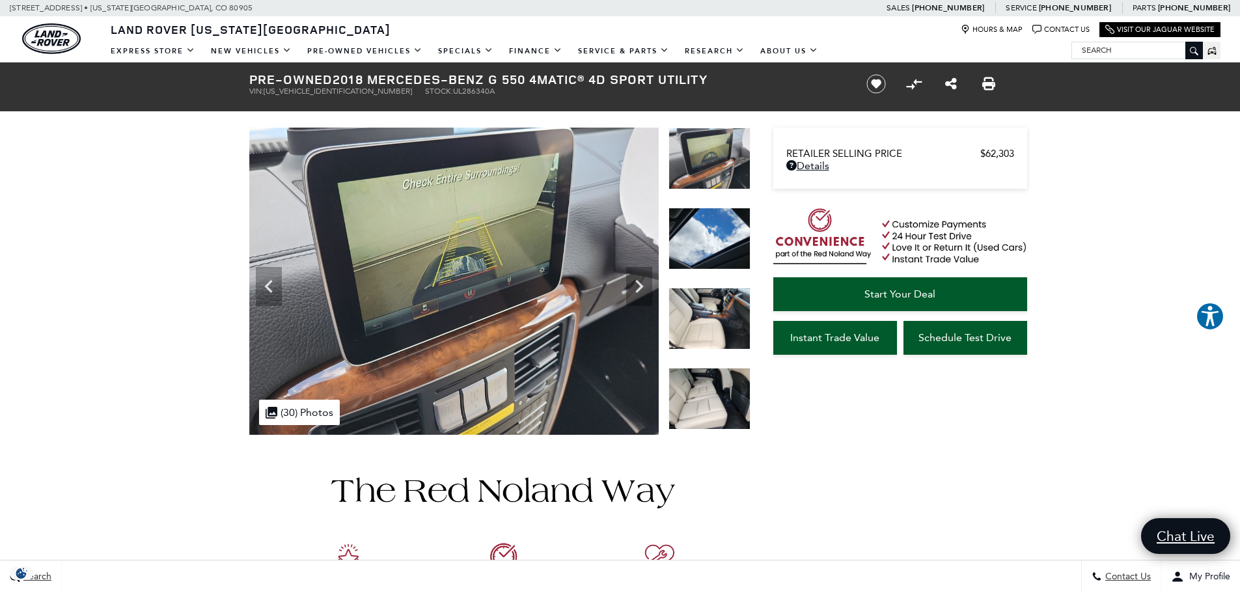
click at [630, 273] on icon "Next" at bounding box center [639, 286] width 26 height 26
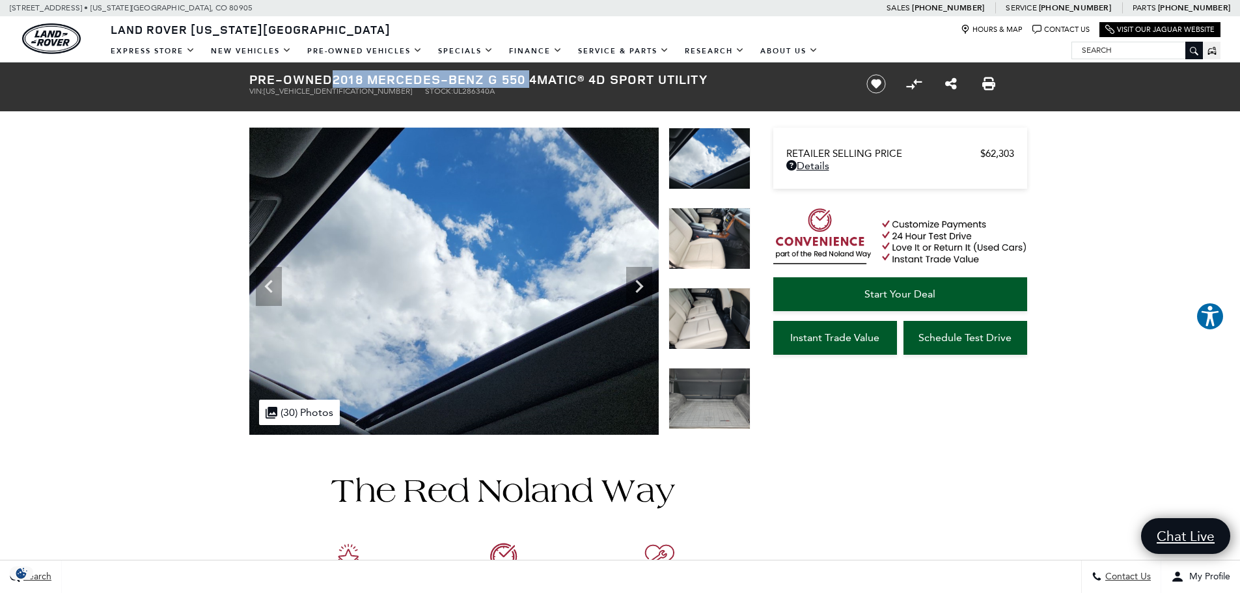
drag, startPoint x: 332, startPoint y: 79, endPoint x: 528, endPoint y: 83, distance: 196.0
click at [528, 83] on h1 "Pre-Owned 2018 Mercedes-Benz G 550 4MATIC® 4D Sport Utility" at bounding box center [547, 79] width 596 height 14
click at [637, 277] on icon "Next" at bounding box center [639, 286] width 26 height 26
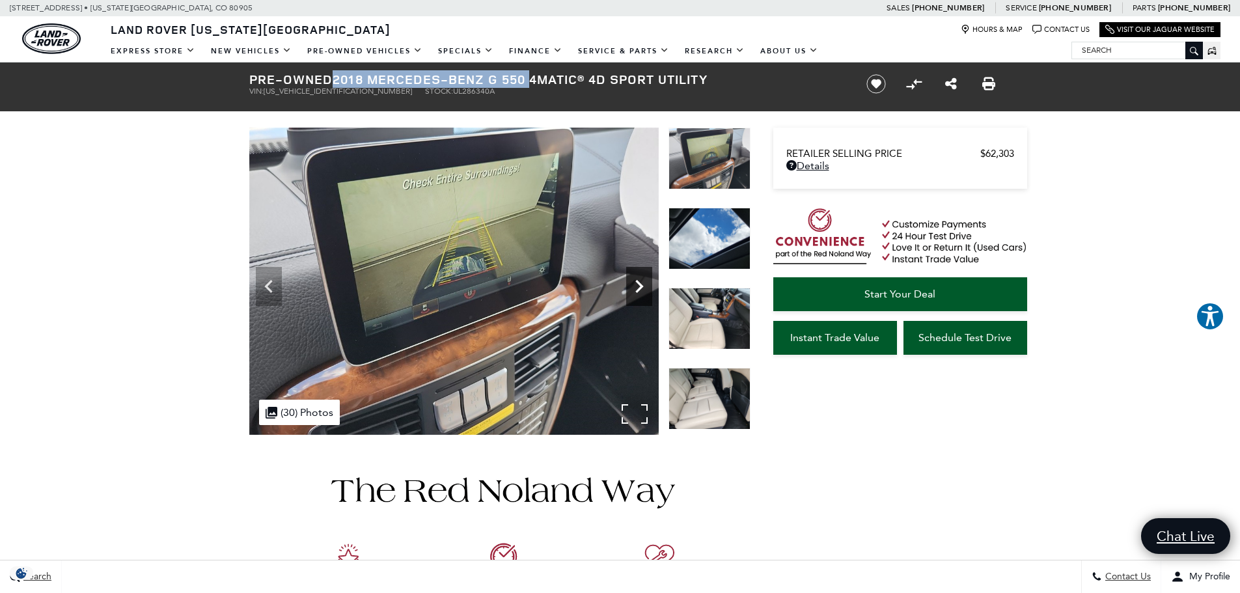
click at [639, 277] on icon "Next" at bounding box center [639, 286] width 26 height 26
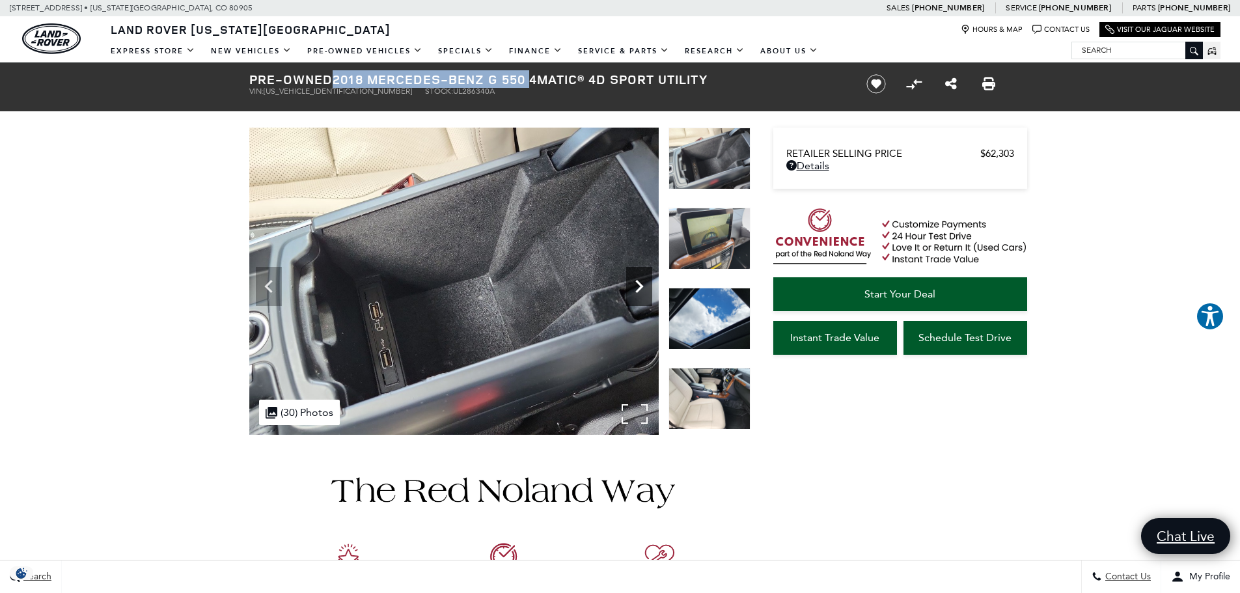
click at [639, 277] on icon "Next" at bounding box center [639, 286] width 26 height 26
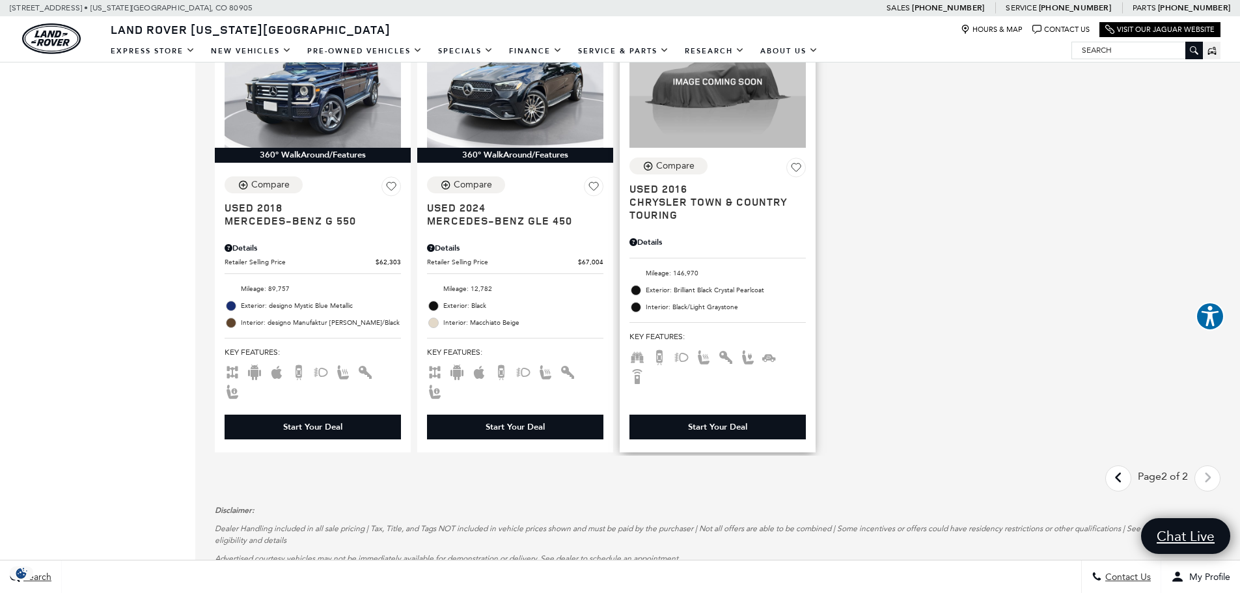
scroll to position [1367, 0]
